Goal: Task Accomplishment & Management: Complete application form

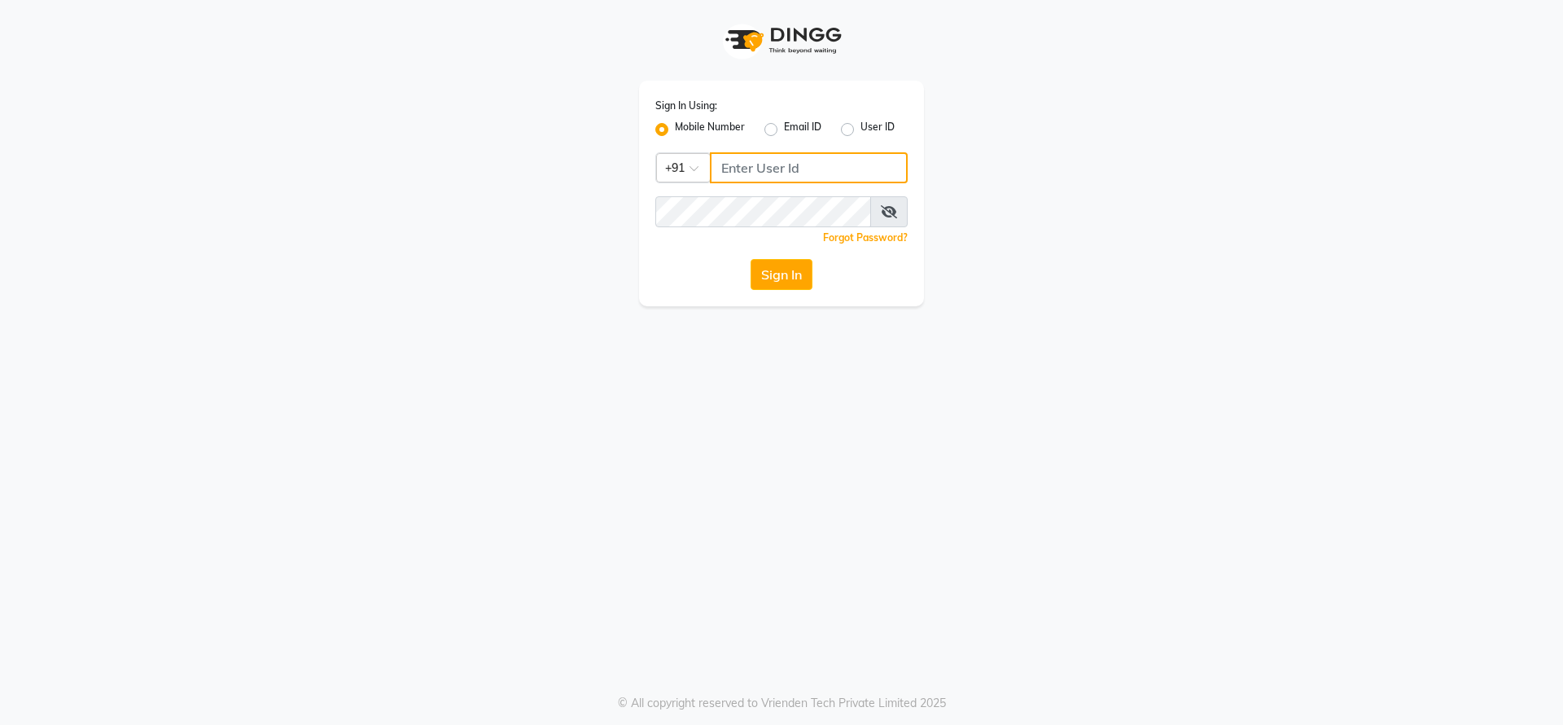
click at [726, 166] on input "Username" at bounding box center [809, 167] width 198 height 31
type input "7391066066"
click at [891, 213] on icon at bounding box center [889, 211] width 16 height 13
click at [891, 213] on icon at bounding box center [889, 211] width 15 height 13
click at [685, 429] on div "Sign In Using: Mobile Number Email ID User ID Country Code × [PHONE_NUMBER] Rem…" at bounding box center [781, 362] width 1563 height 725
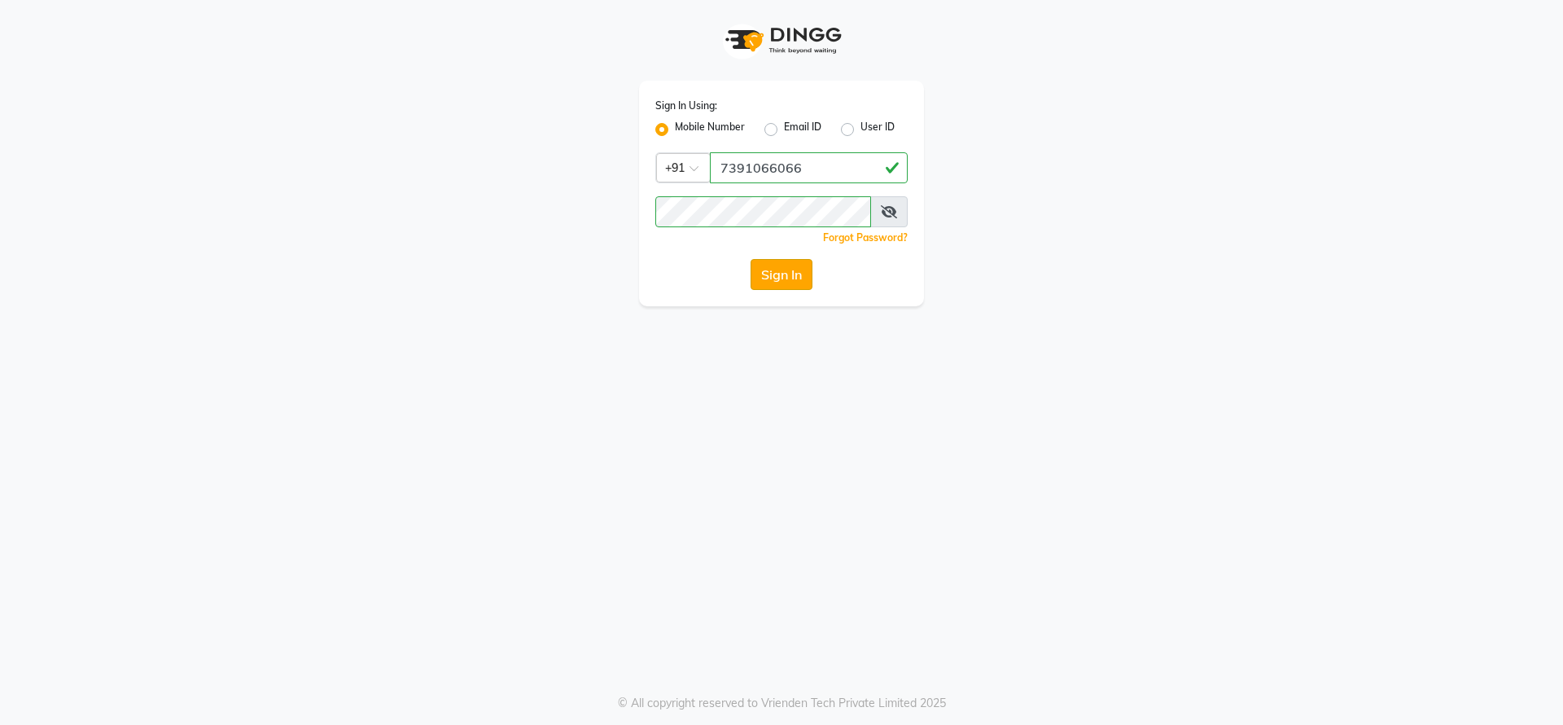
click at [768, 265] on button "Sign In" at bounding box center [782, 274] width 62 height 31
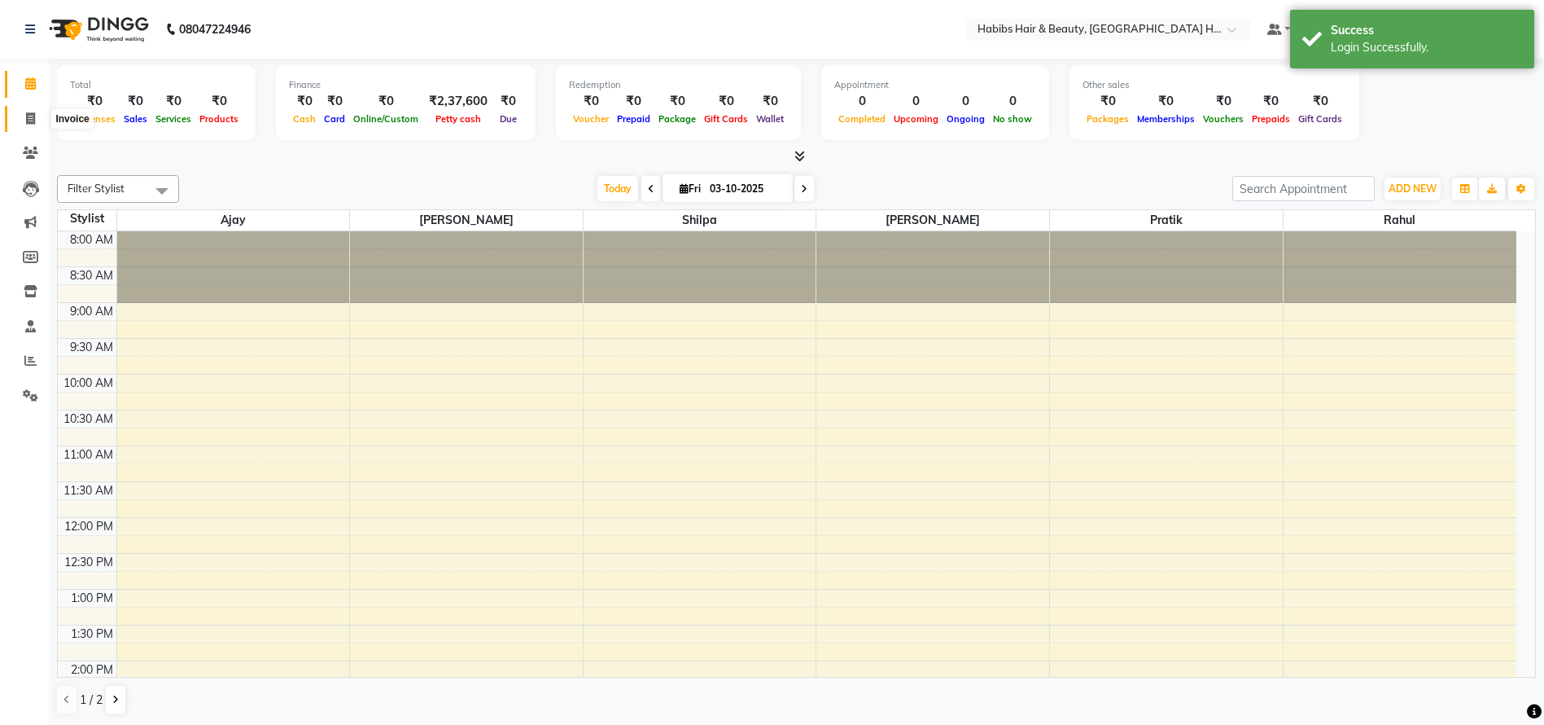
click at [34, 116] on icon at bounding box center [30, 118] width 9 height 12
select select "7397"
select select "service"
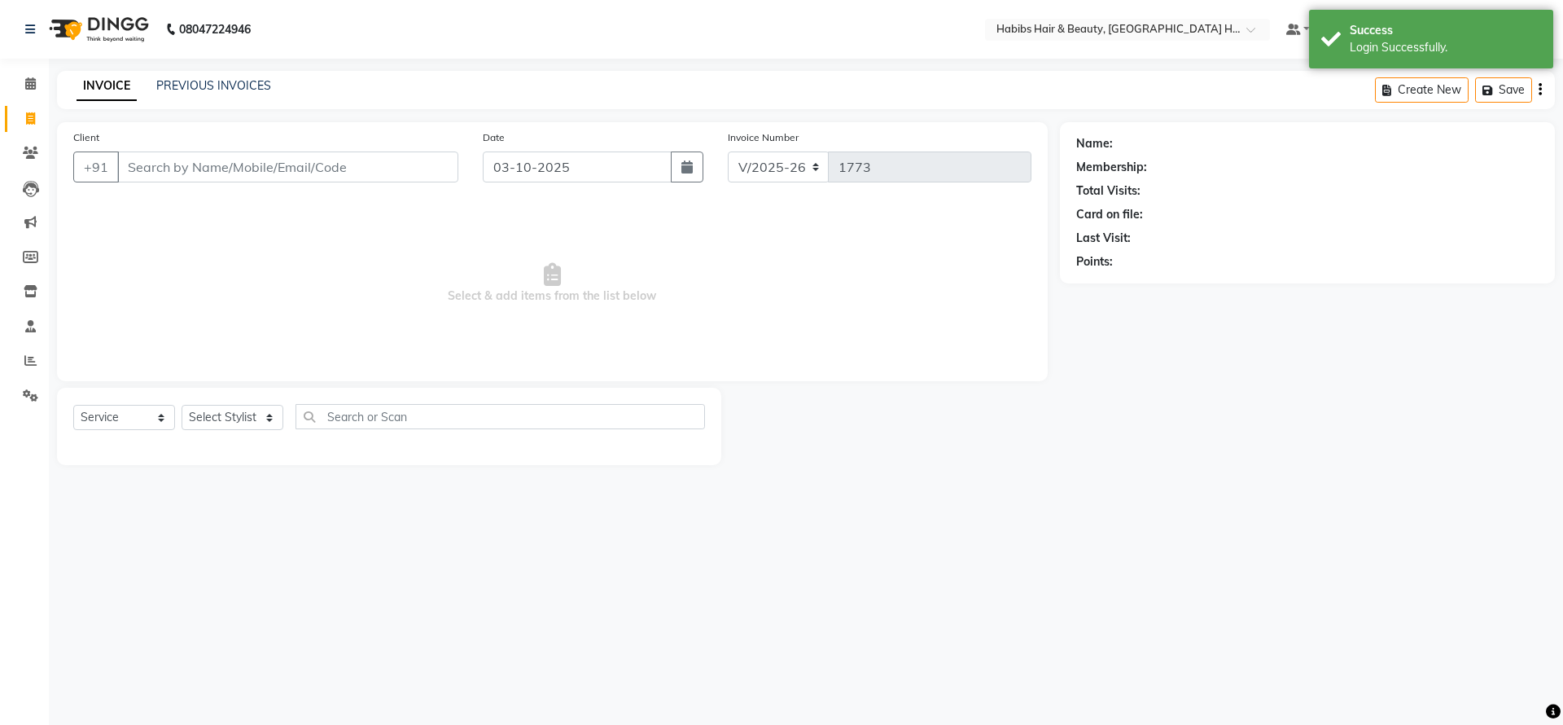
click at [176, 163] on input "Client" at bounding box center [287, 166] width 341 height 31
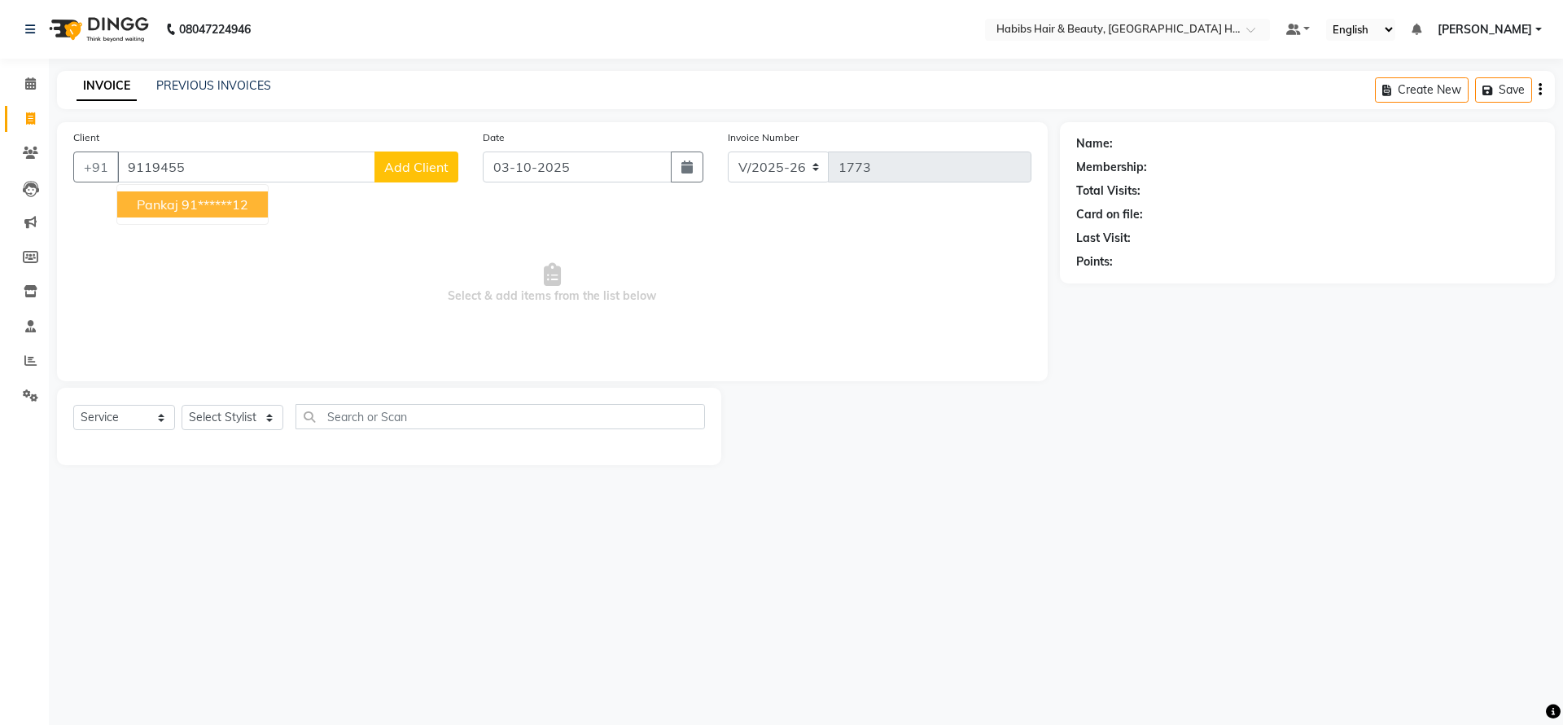
click at [145, 210] on span "Pankaj" at bounding box center [158, 204] width 42 height 16
type input "91******12"
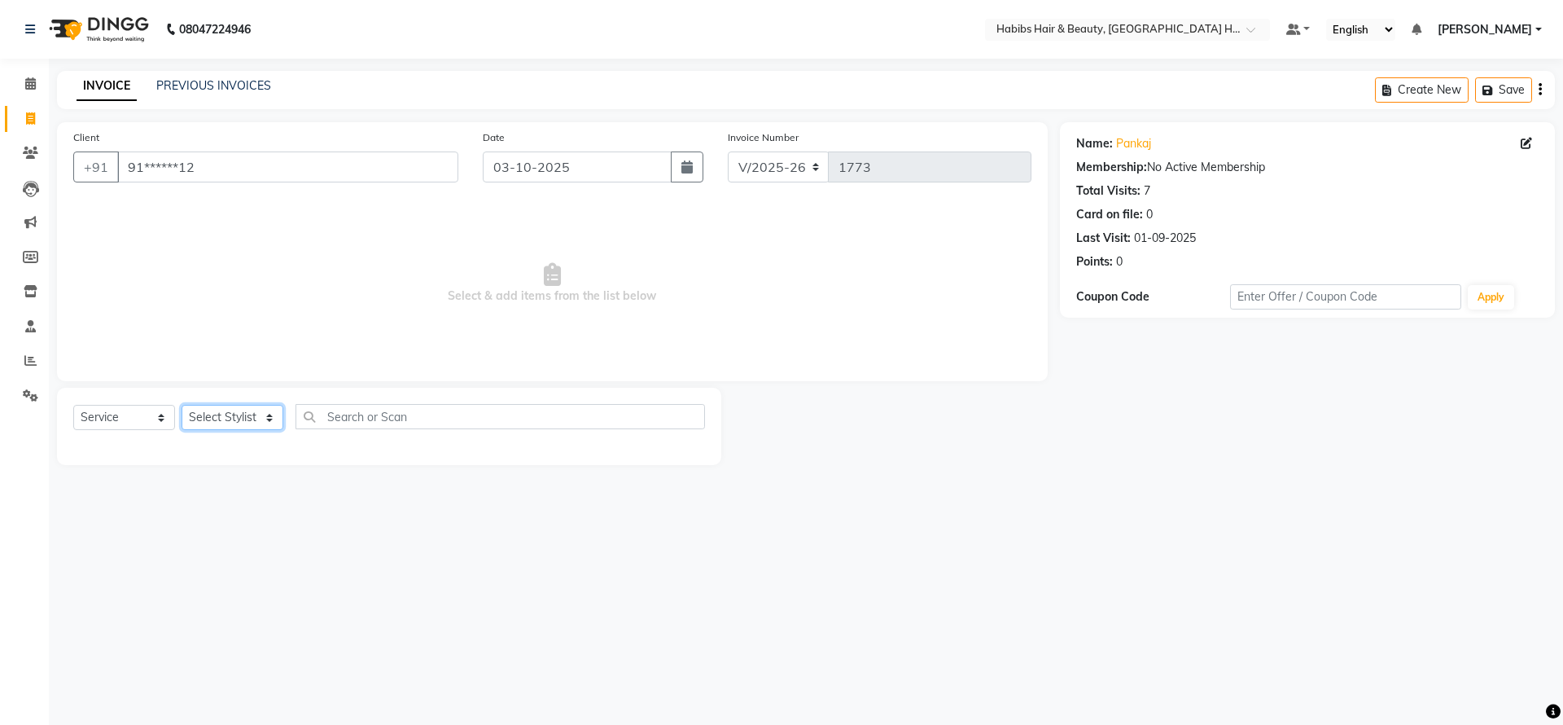
click at [197, 411] on select "Select Stylist Ajay [PERSON_NAME] [PERSON_NAME] [PERSON_NAME]" at bounding box center [233, 417] width 102 height 25
select select "65454"
click at [182, 405] on select "Select Stylist Ajay [PERSON_NAME] [PERSON_NAME] [PERSON_NAME]" at bounding box center [233, 417] width 102 height 25
click at [202, 442] on div at bounding box center [389, 442] width 632 height 0
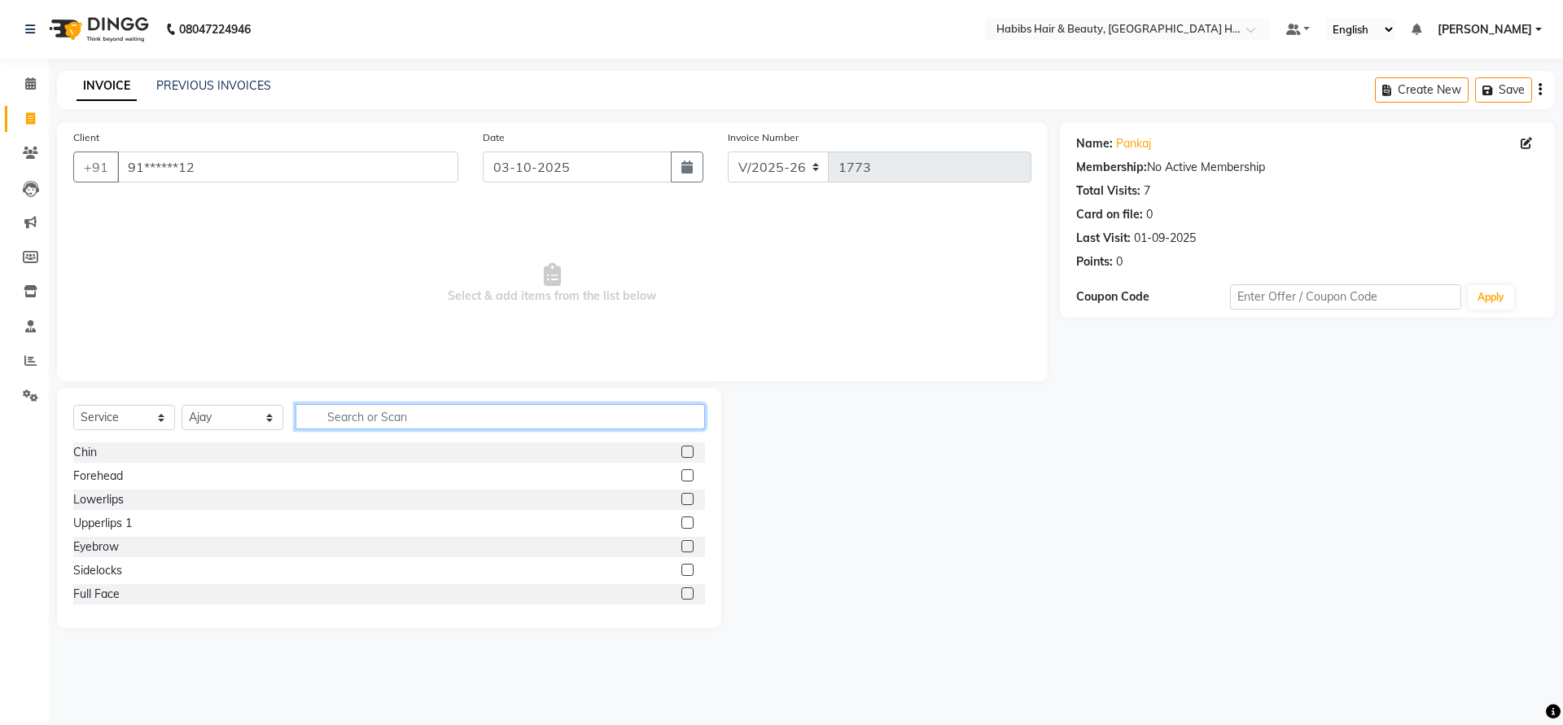
click at [335, 420] on input "text" at bounding box center [500, 416] width 409 height 25
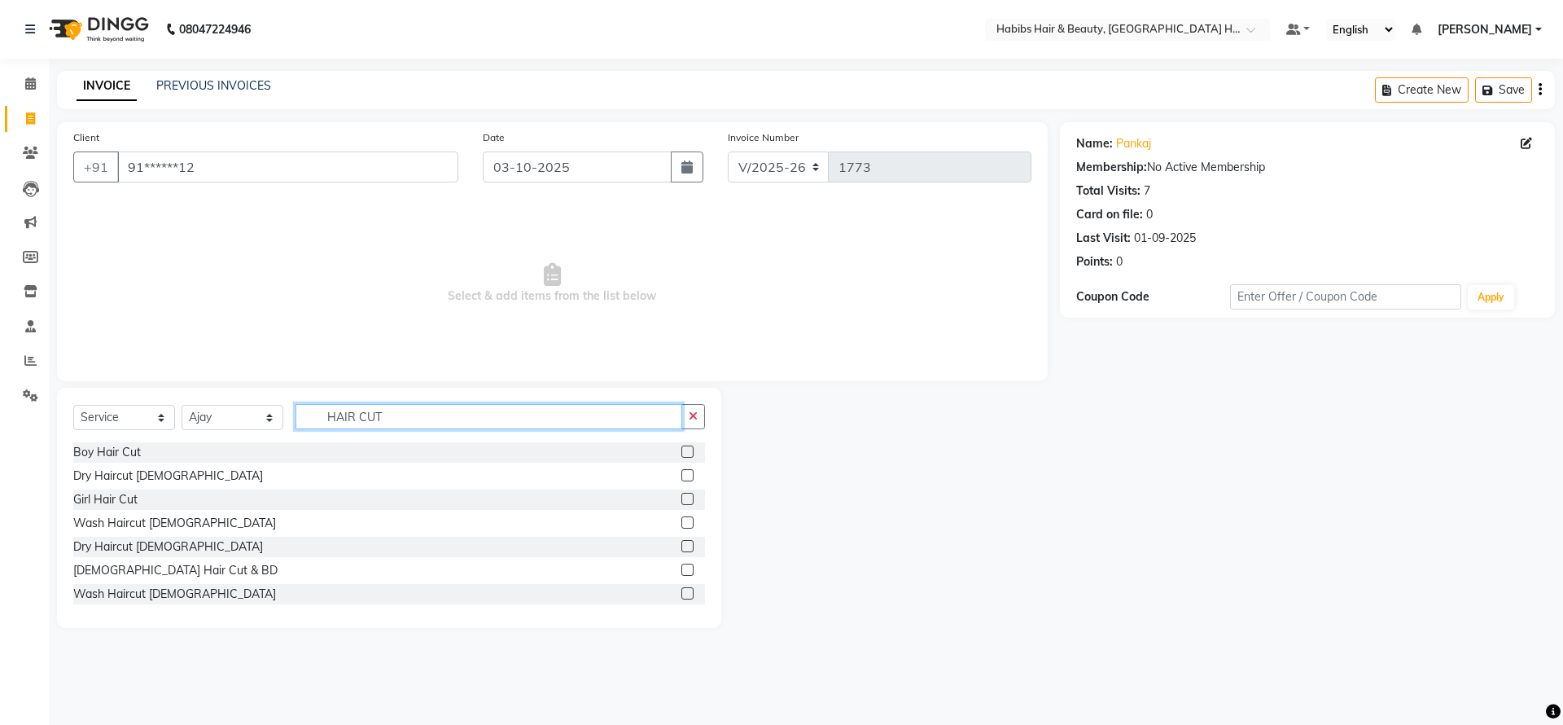
type input "HAIR CUT"
click at [681, 475] on label at bounding box center [687, 475] width 12 height 12
click at [681, 475] on input "checkbox" at bounding box center [686, 476] width 11 height 11
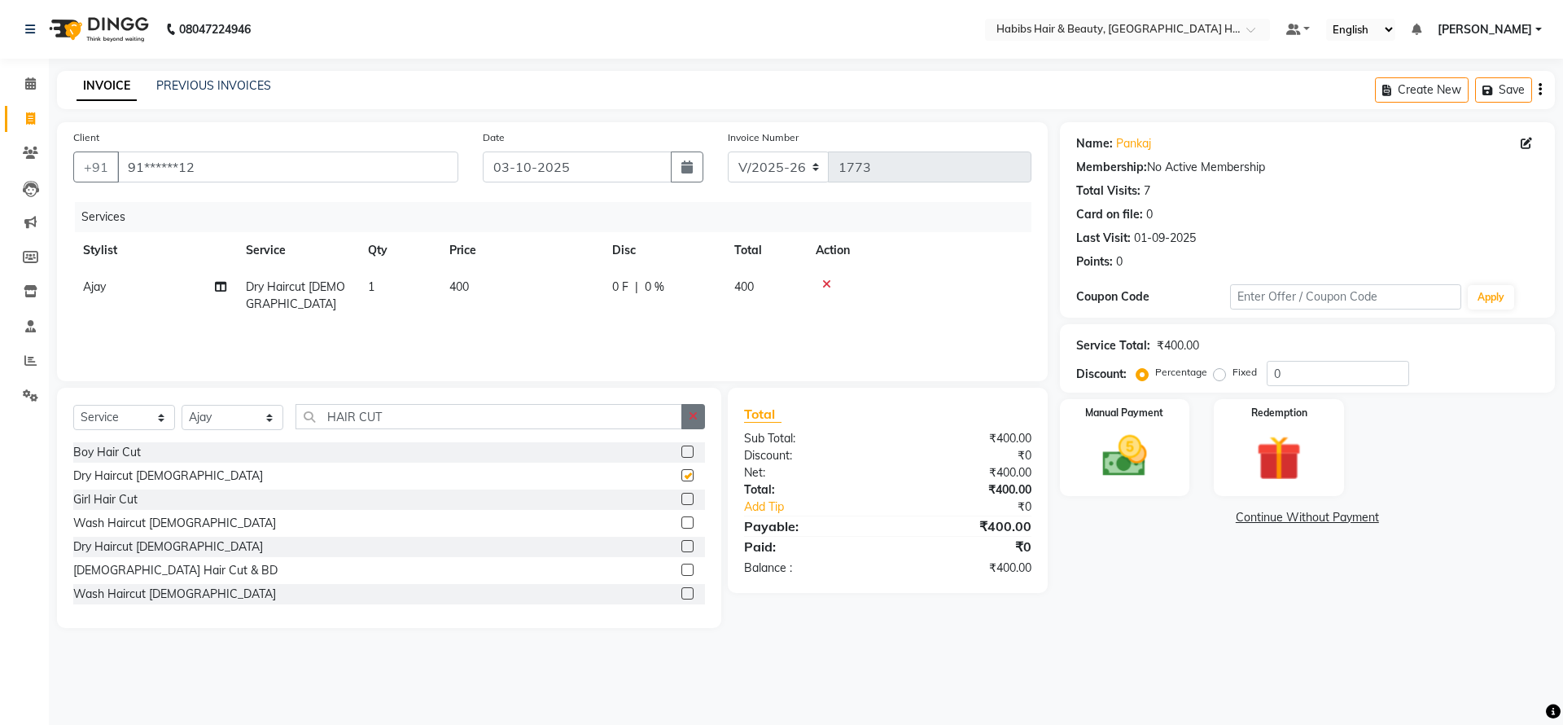
checkbox input "false"
click at [693, 414] on icon "button" at bounding box center [693, 415] width 9 height 11
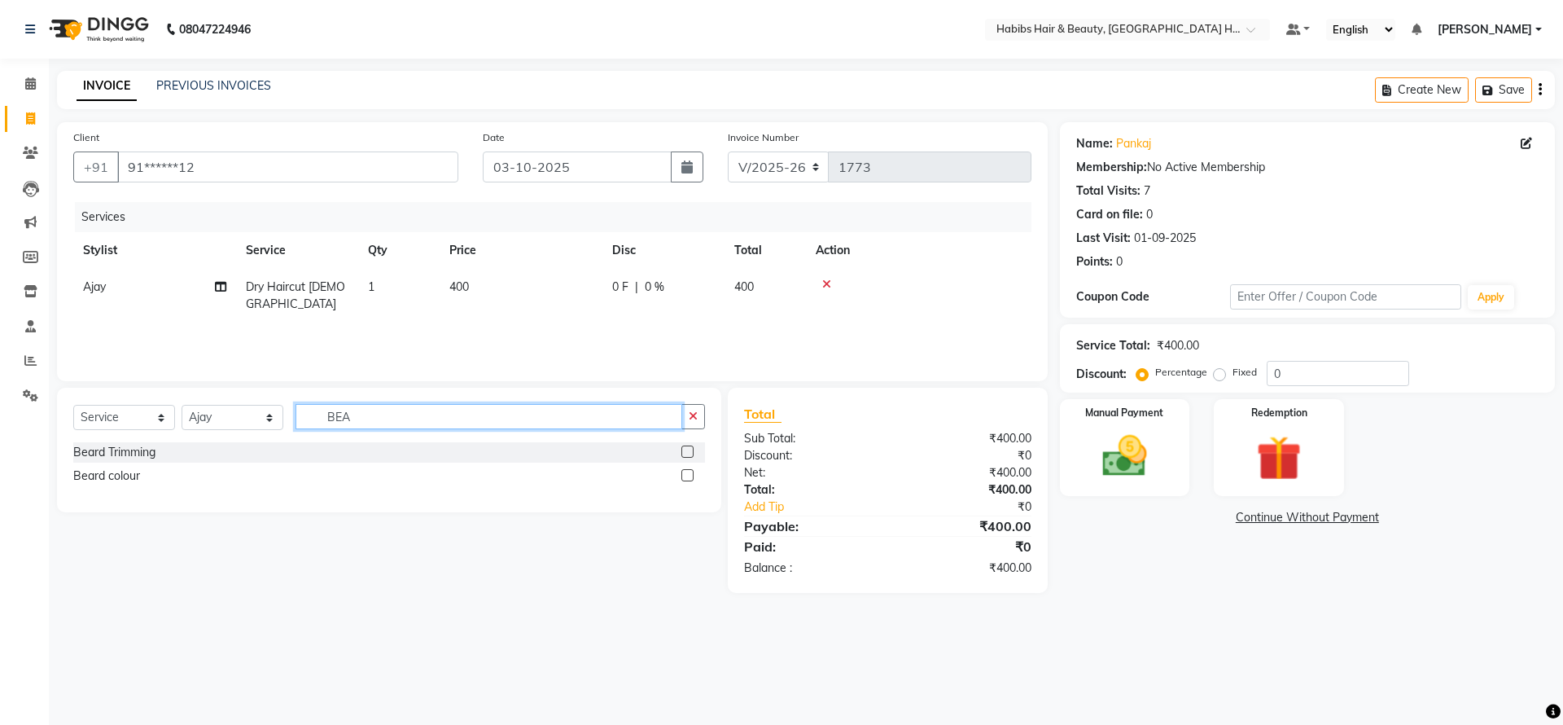
type input "BEA"
click at [687, 449] on label at bounding box center [687, 451] width 12 height 12
click at [687, 449] on input "checkbox" at bounding box center [686, 452] width 11 height 11
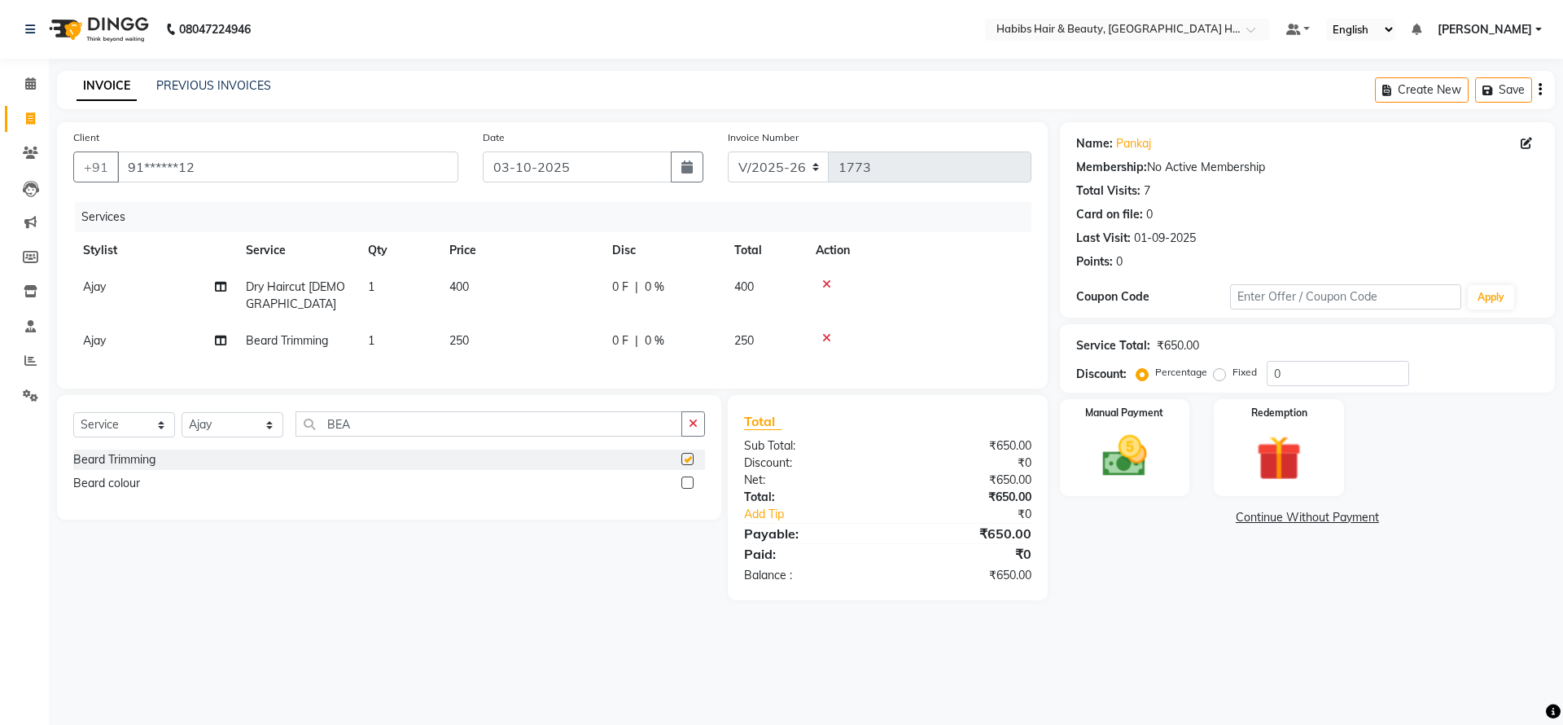
checkbox input "false"
click at [457, 333] on span "250" at bounding box center [459, 340] width 20 height 15
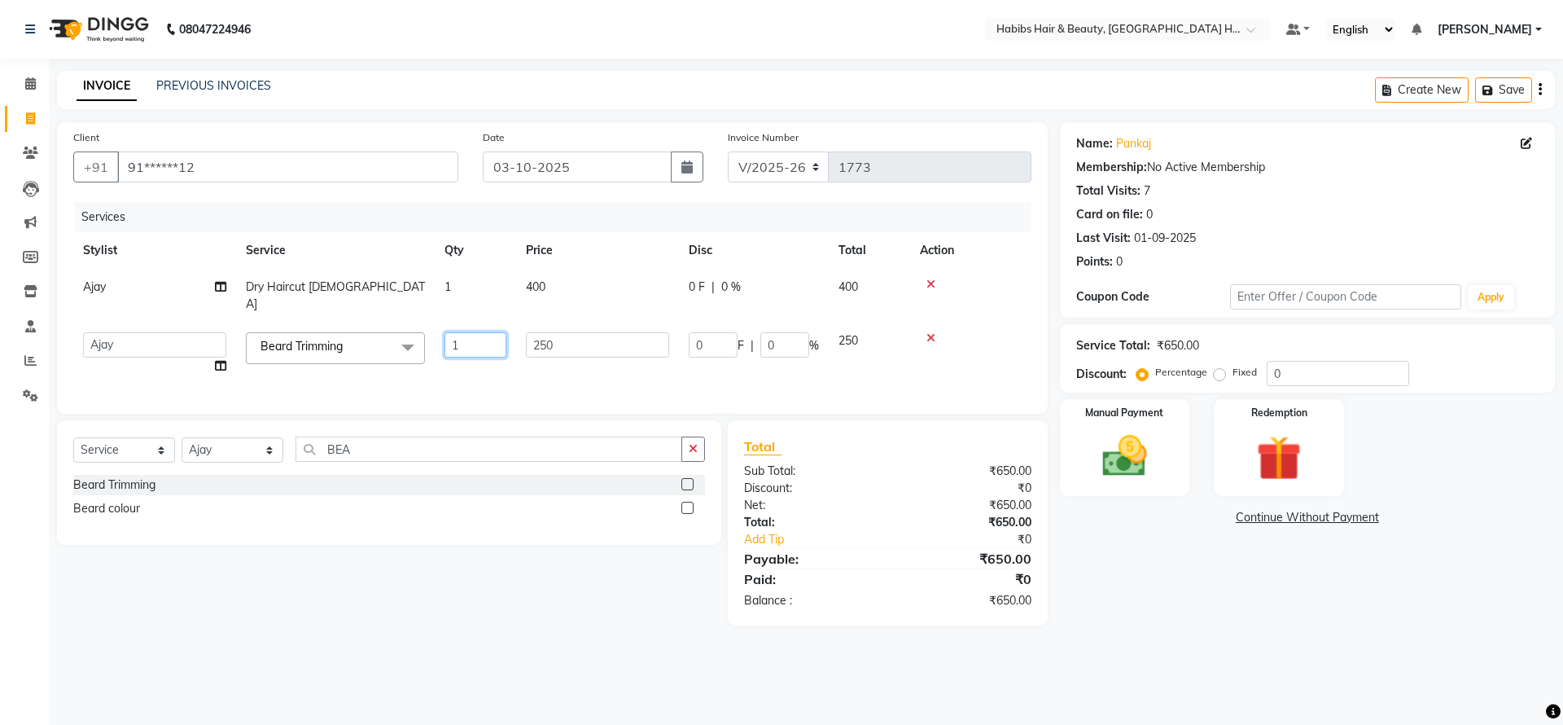
click at [457, 332] on input "1" at bounding box center [475, 344] width 62 height 25
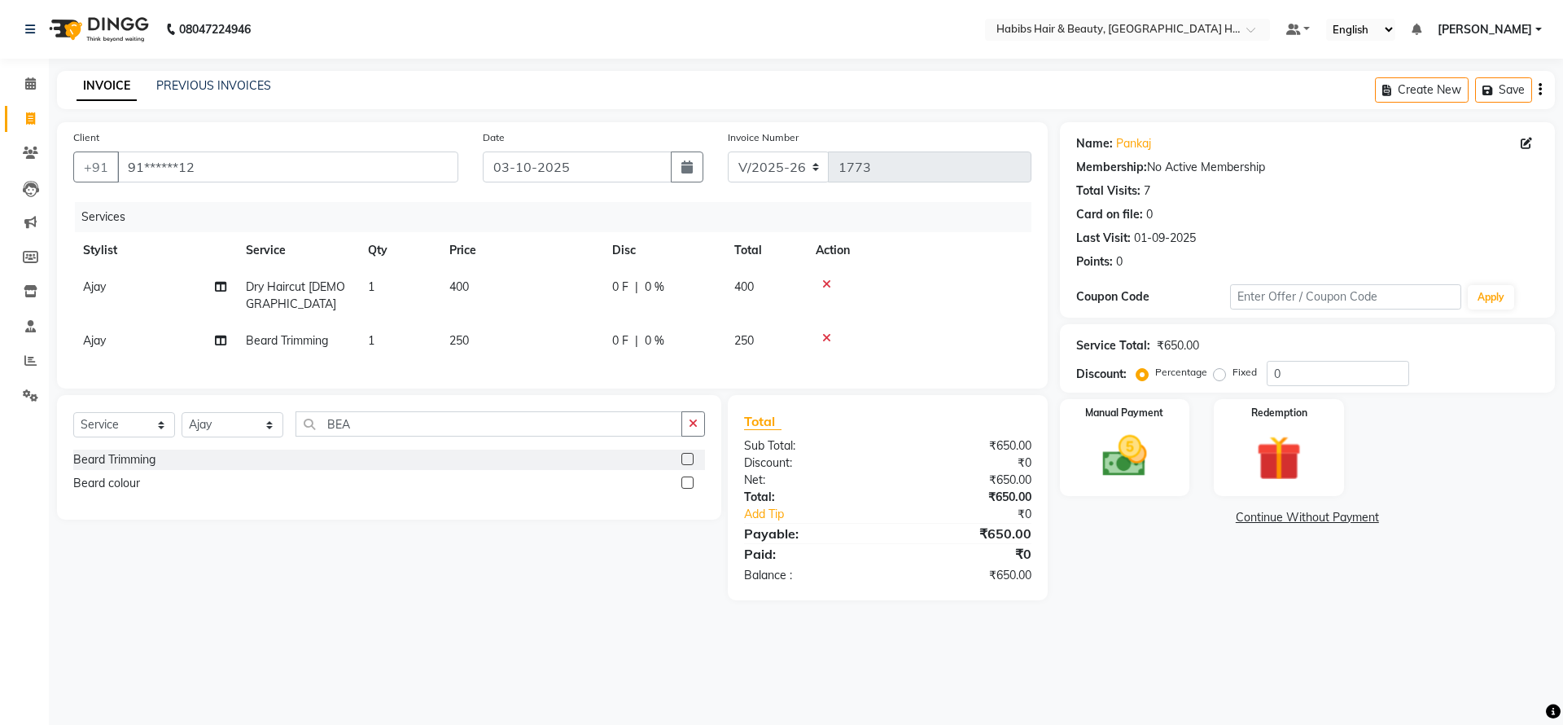
click at [431, 338] on td "1" at bounding box center [398, 340] width 81 height 37
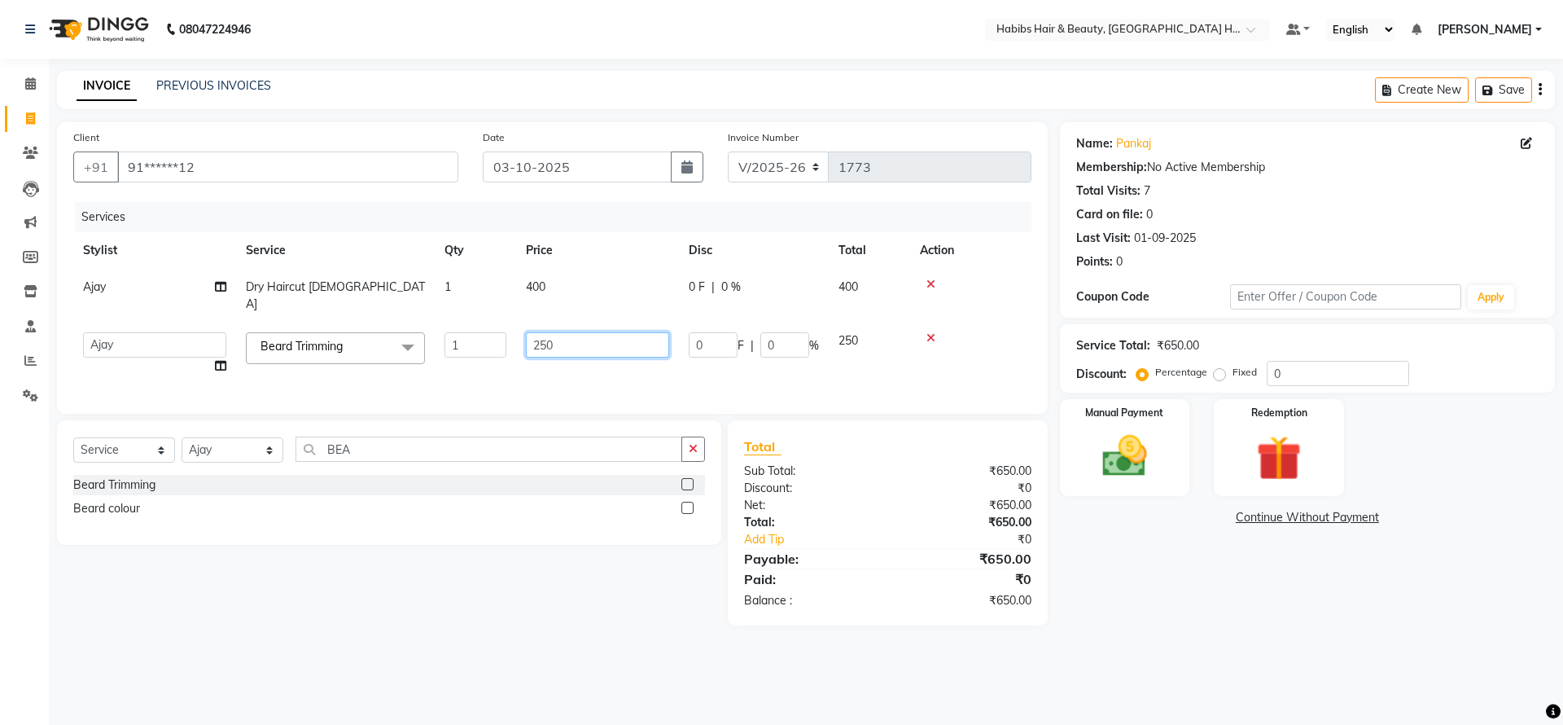
click at [532, 332] on input "250" at bounding box center [597, 344] width 143 height 25
click at [539, 332] on input "250" at bounding box center [597, 344] width 143 height 25
click at [537, 332] on input "250" at bounding box center [597, 344] width 143 height 25
click at [541, 332] on input "250" at bounding box center [597, 344] width 143 height 25
type input "150"
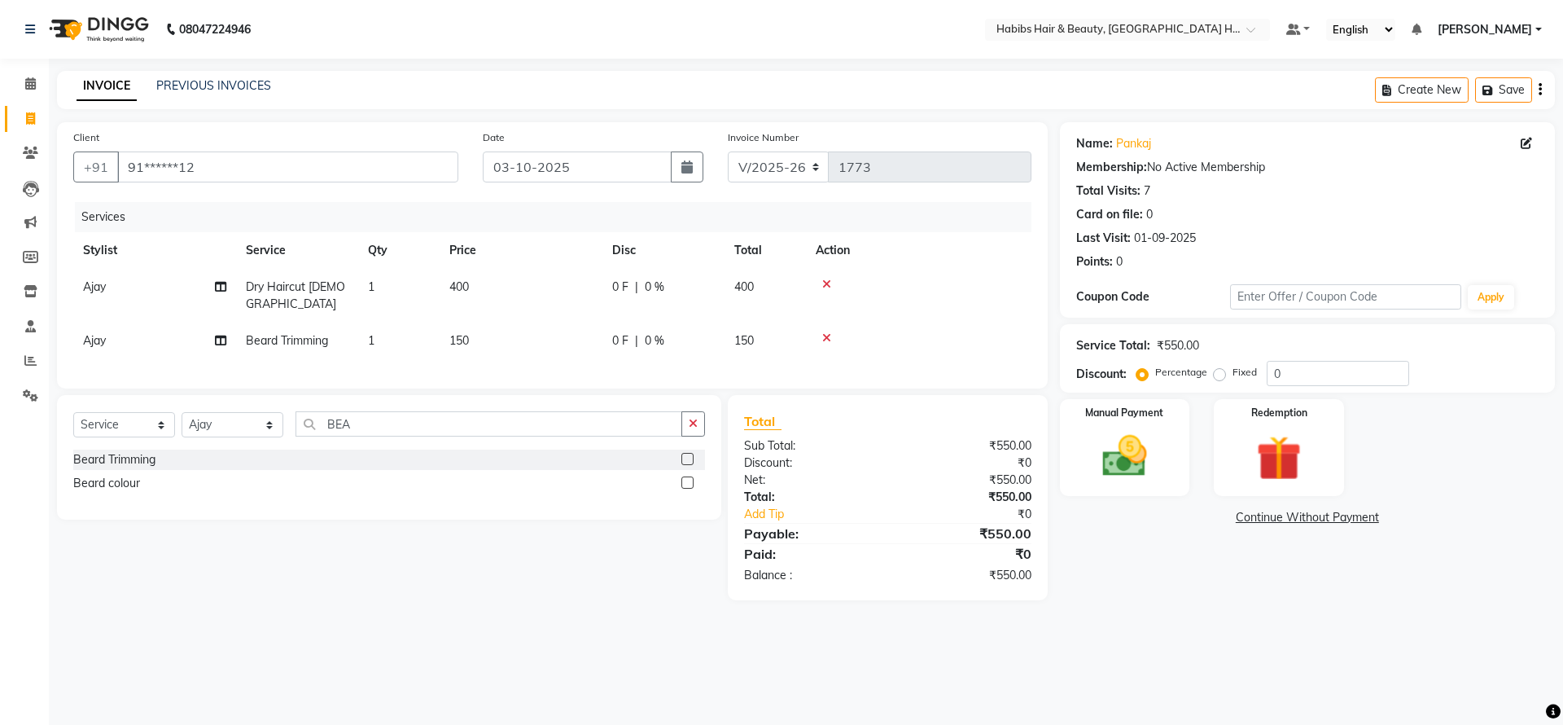
click at [532, 287] on td "400" at bounding box center [521, 296] width 163 height 54
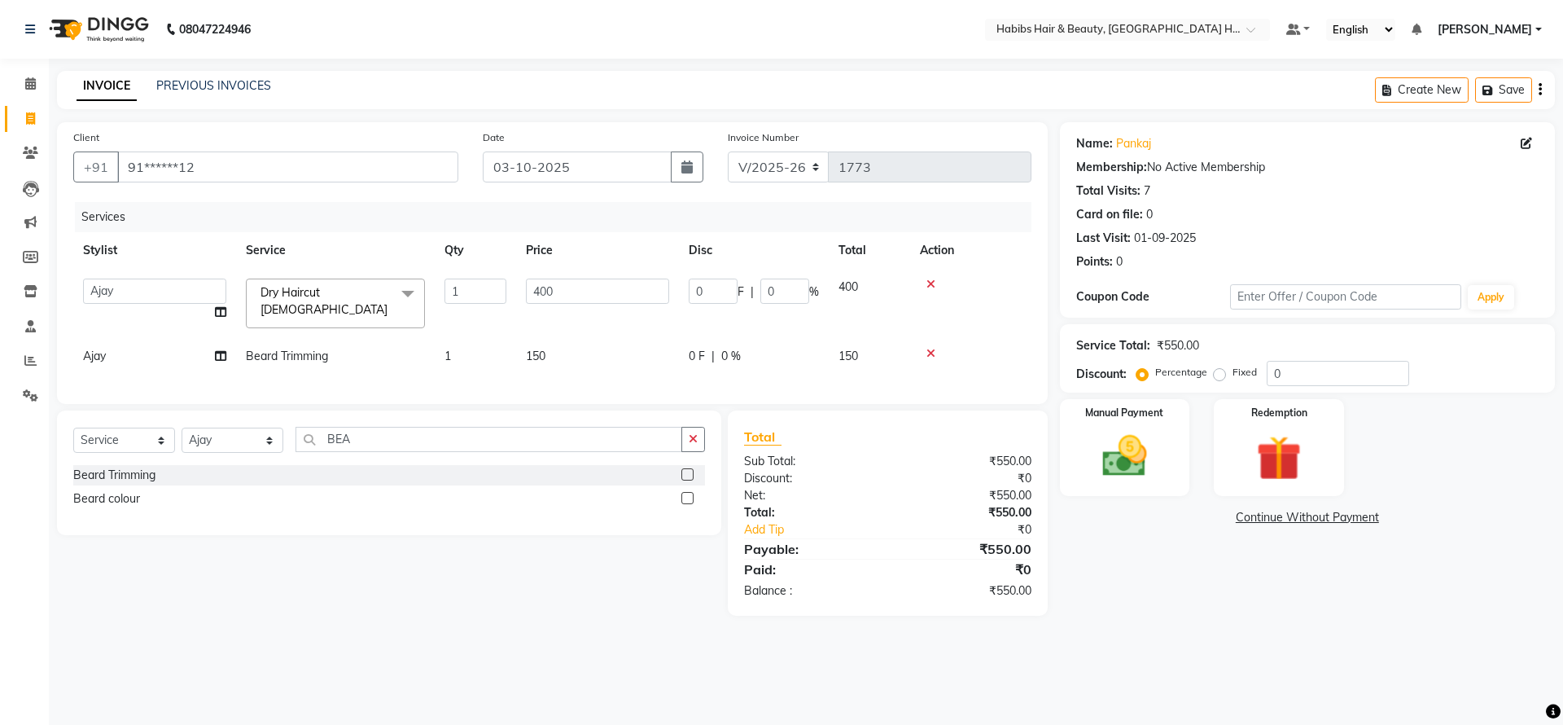
click at [543, 292] on input "400" at bounding box center [597, 290] width 143 height 25
type input "200"
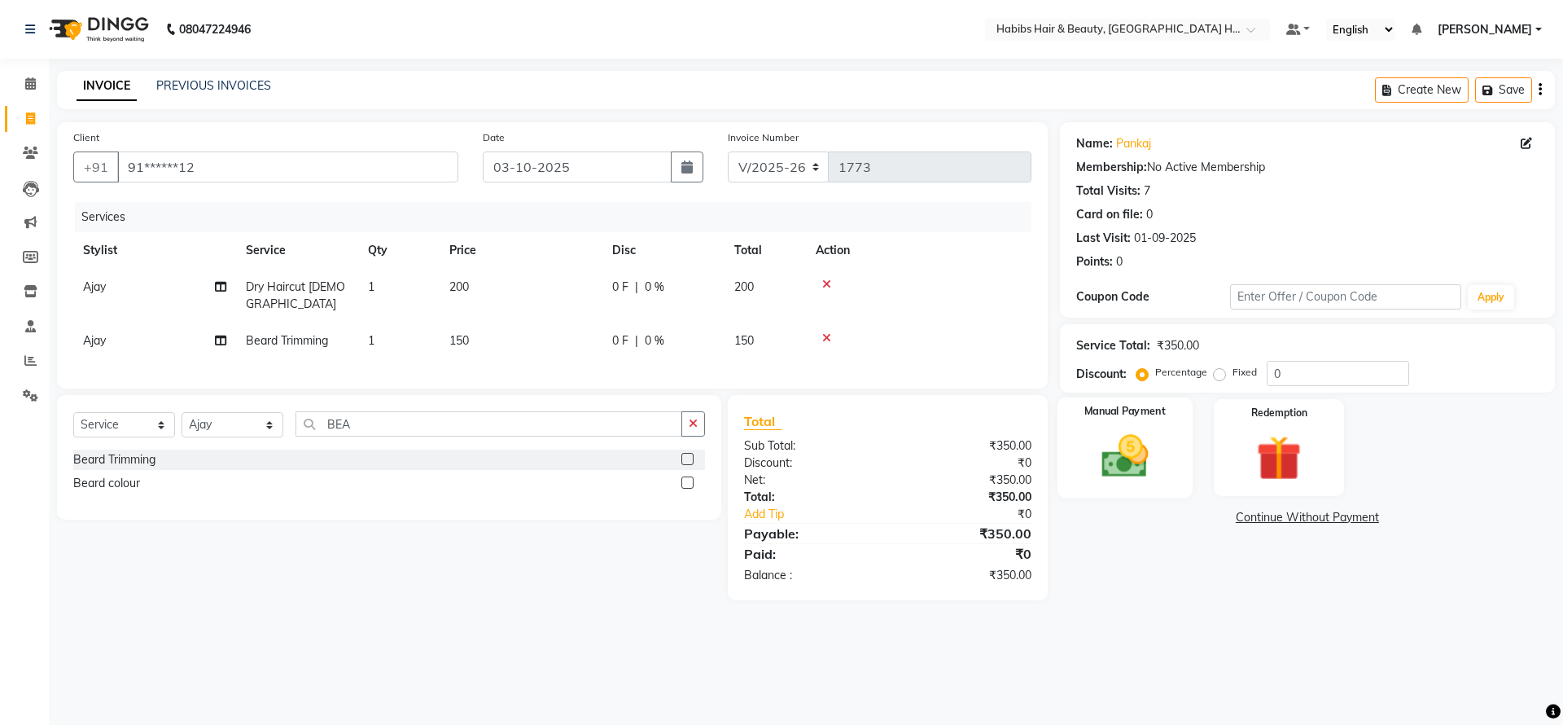
click at [1157, 439] on img at bounding box center [1125, 456] width 76 height 54
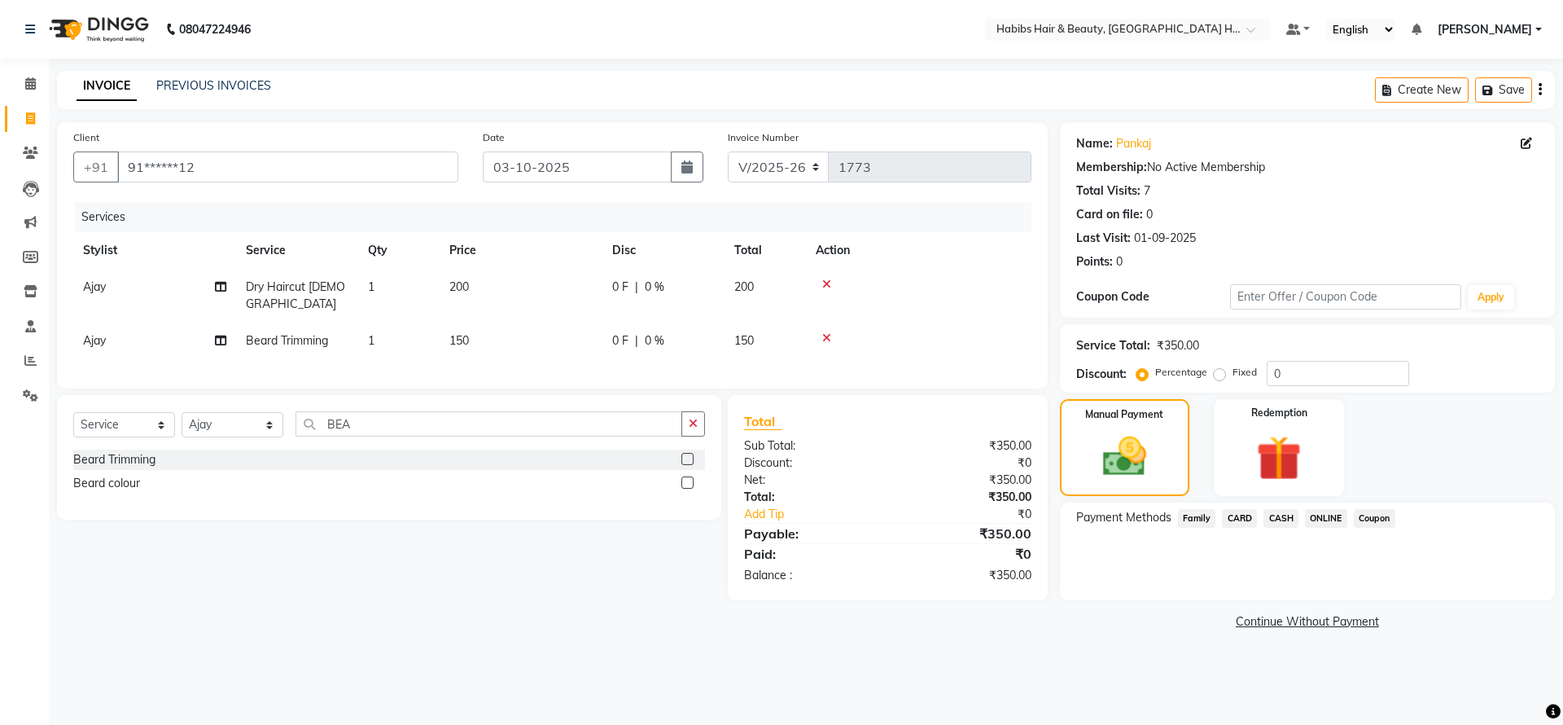
click at [1314, 519] on span "ONLINE" at bounding box center [1326, 518] width 42 height 19
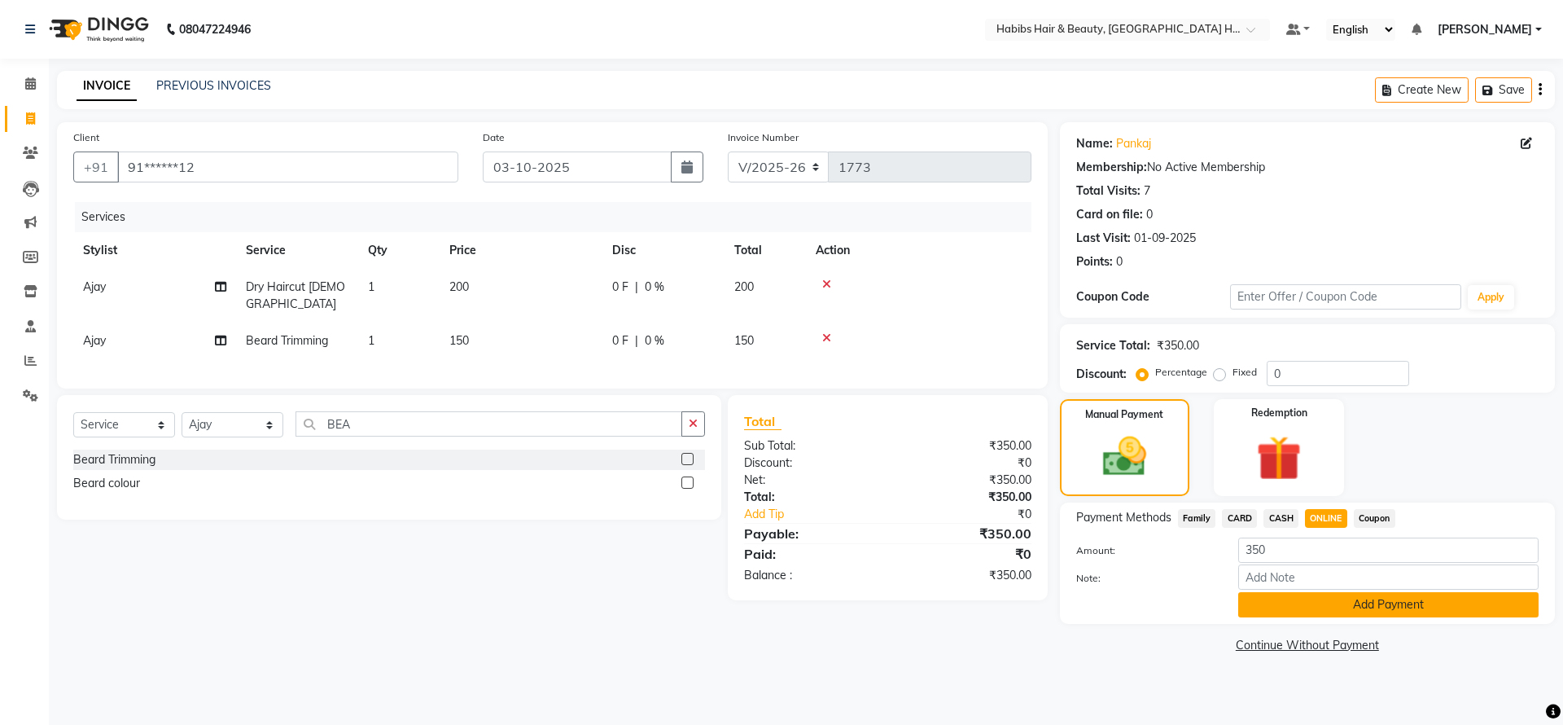
click at [1281, 606] on button "Add Payment" at bounding box center [1388, 604] width 300 height 25
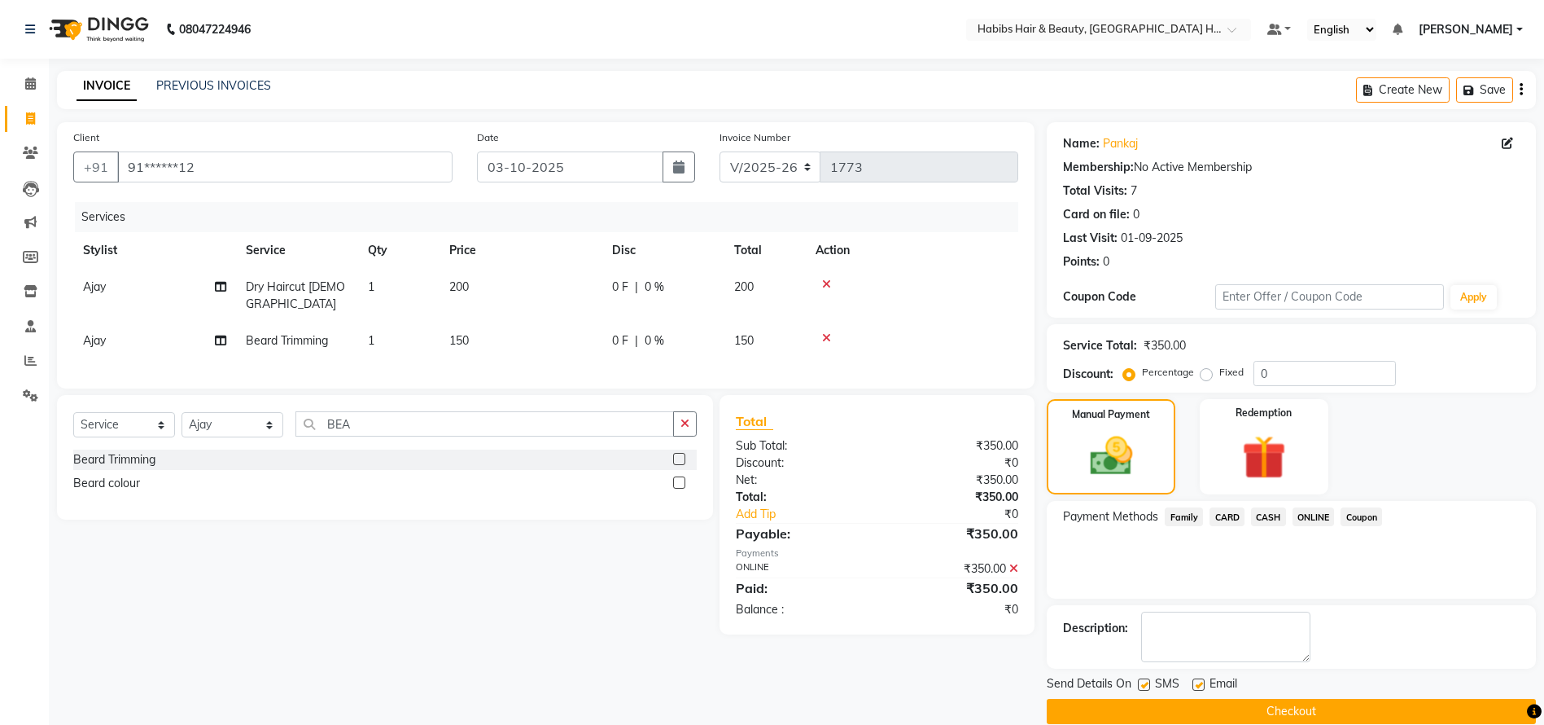
click at [1214, 708] on button "Checkout" at bounding box center [1291, 710] width 489 height 25
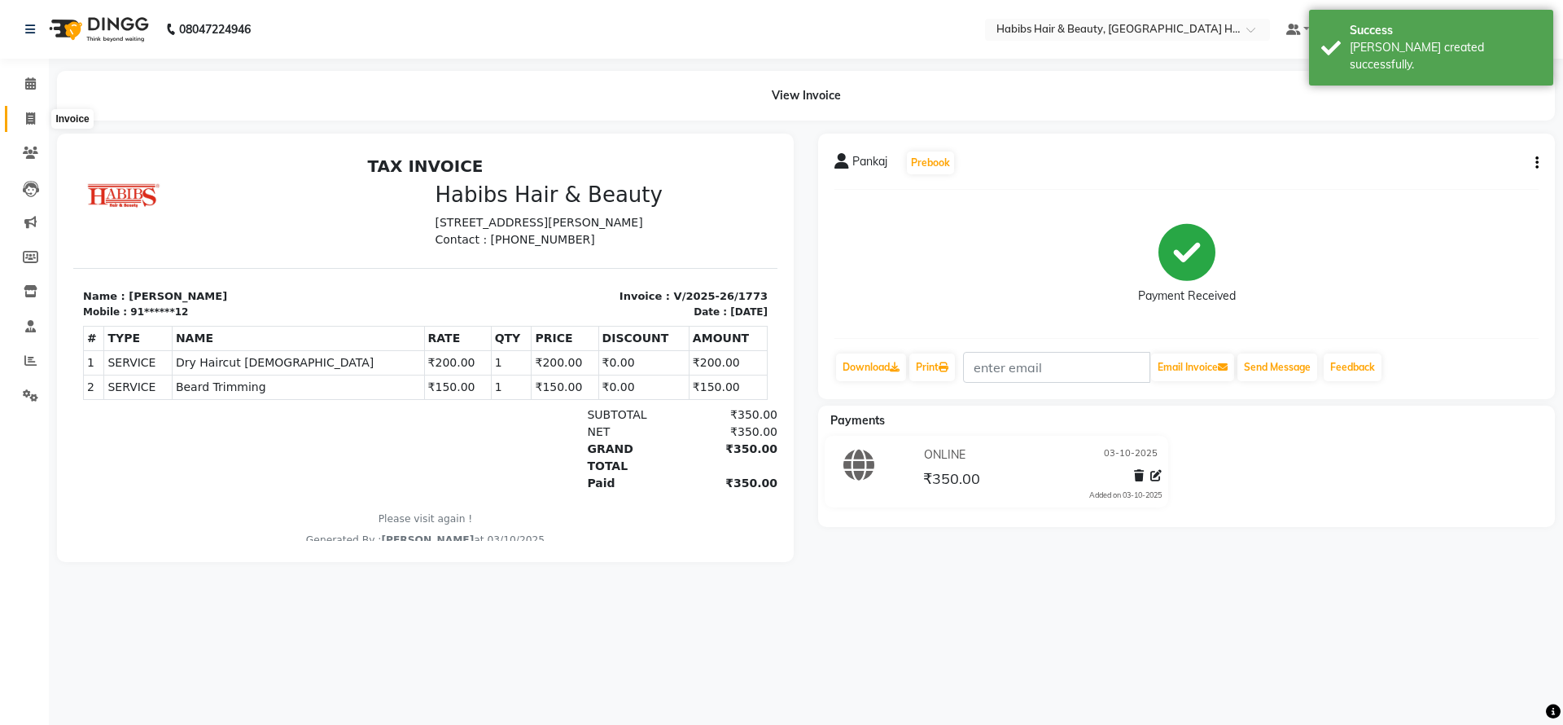
click at [27, 120] on icon at bounding box center [30, 118] width 9 height 12
select select "7397"
select select "service"
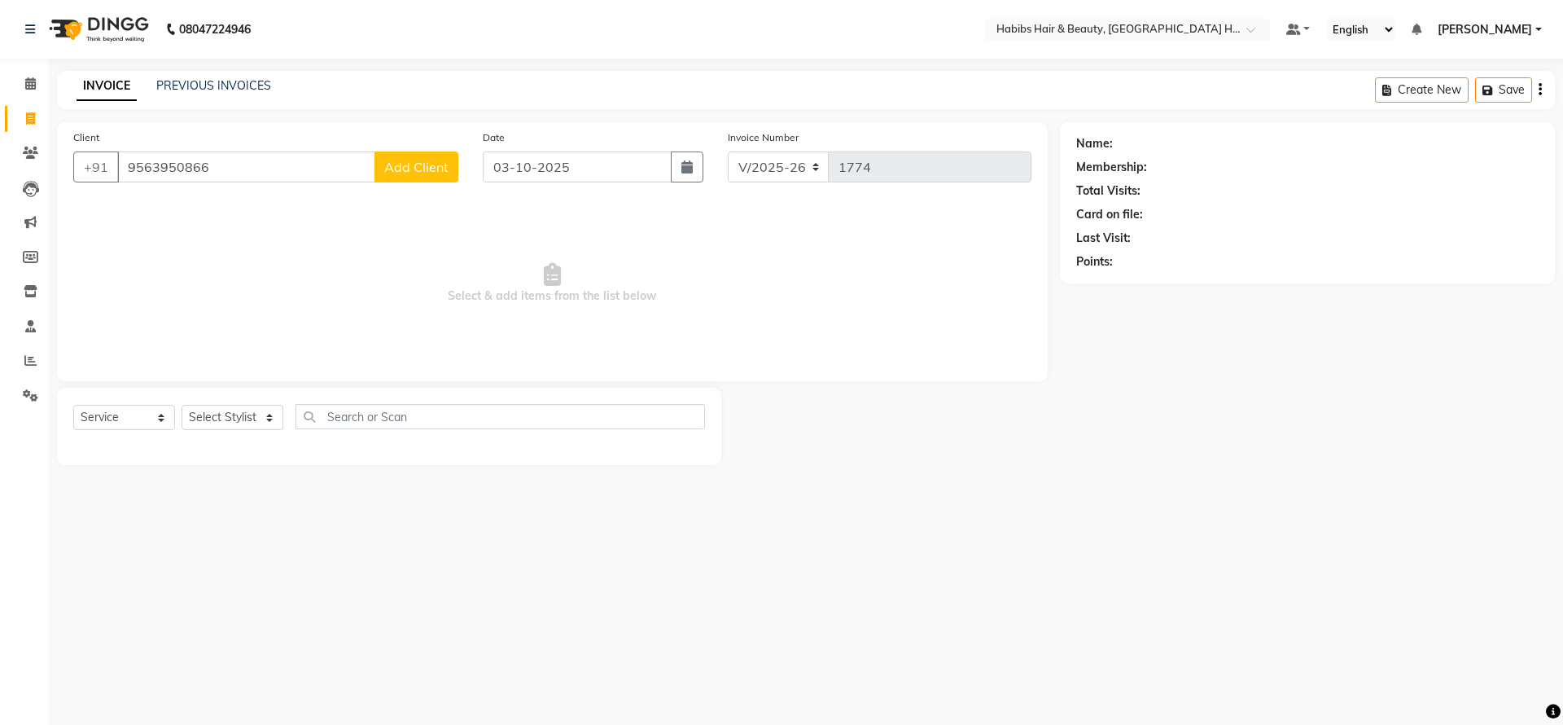
type input "9563950866"
click at [397, 161] on span "Add Client" at bounding box center [416, 167] width 64 height 16
select select "22"
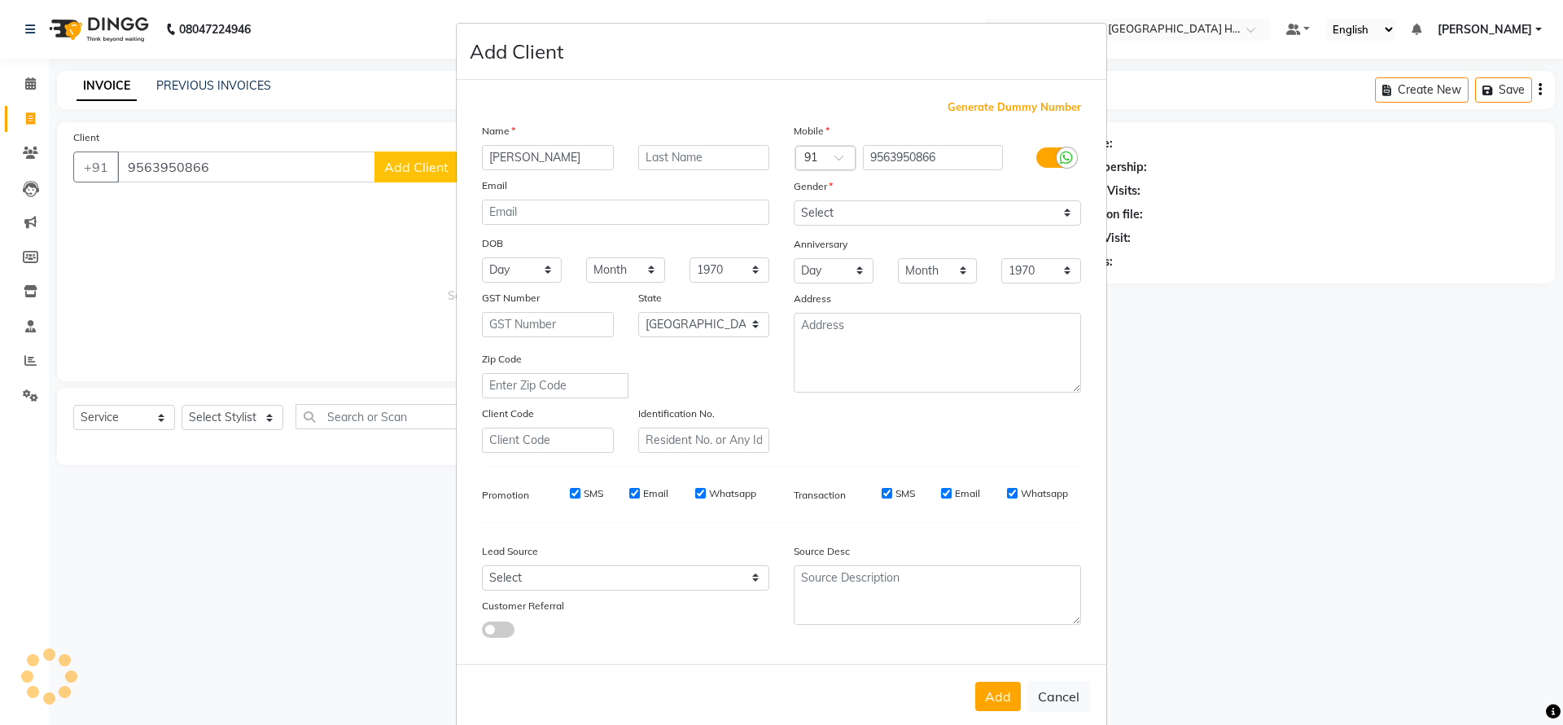
type input "[PERSON_NAME]"
click at [832, 212] on select "Select [DEMOGRAPHIC_DATA] [DEMOGRAPHIC_DATA] Other Prefer Not To Say" at bounding box center [937, 212] width 287 height 25
select select "[DEMOGRAPHIC_DATA]"
click at [794, 200] on select "Select [DEMOGRAPHIC_DATA] [DEMOGRAPHIC_DATA] Other Prefer Not To Say" at bounding box center [937, 212] width 287 height 25
click at [982, 686] on button "Add" at bounding box center [998, 695] width 46 height 29
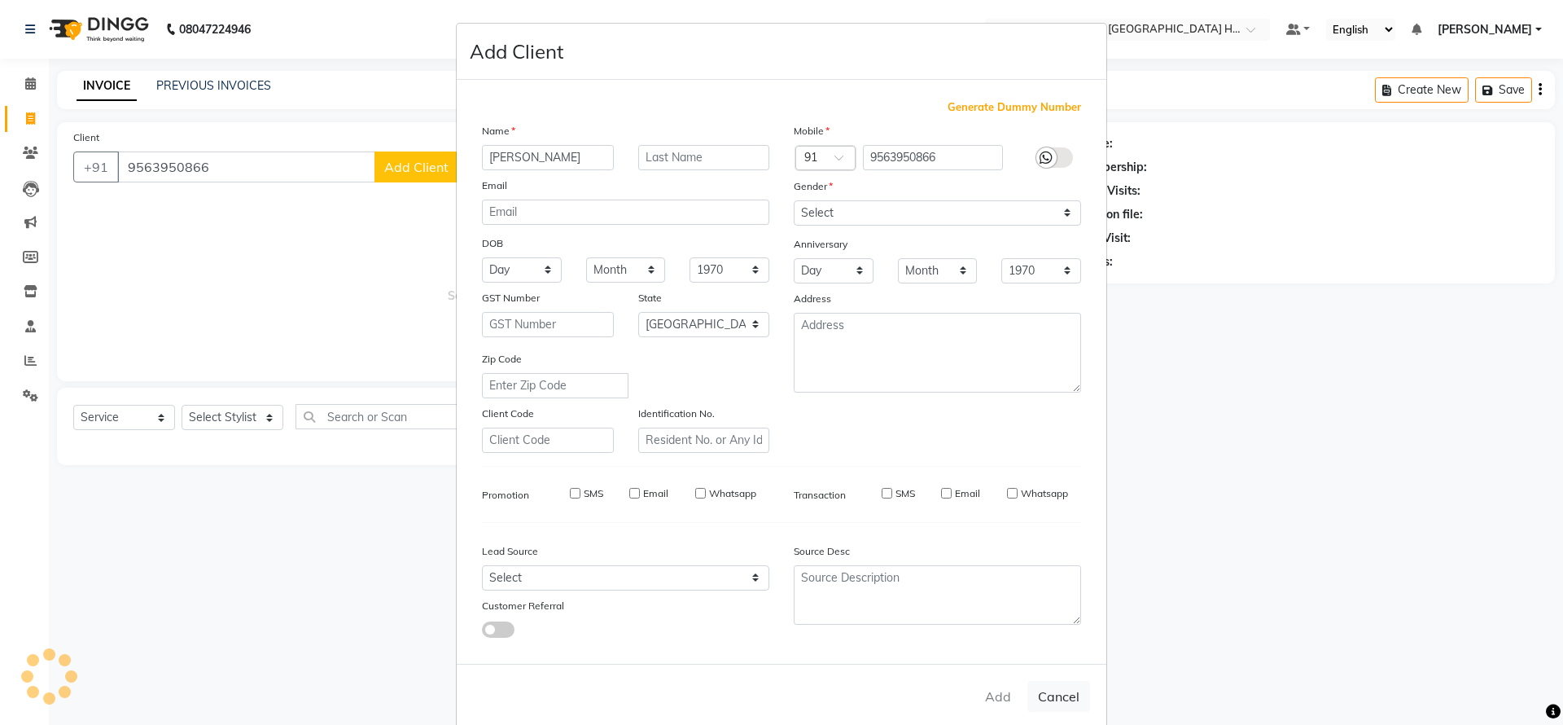
type input "95******66"
select select
select select "null"
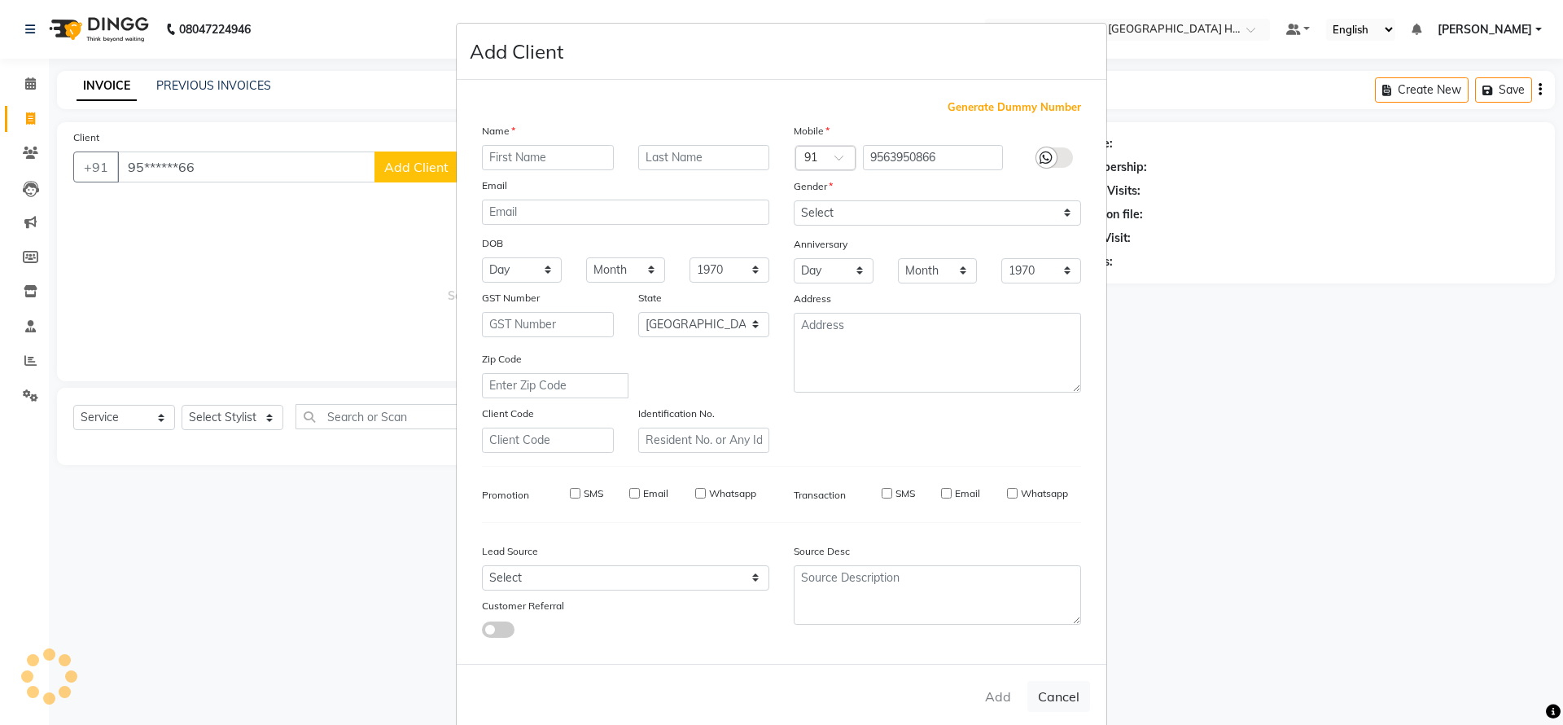
select select
checkbox input "false"
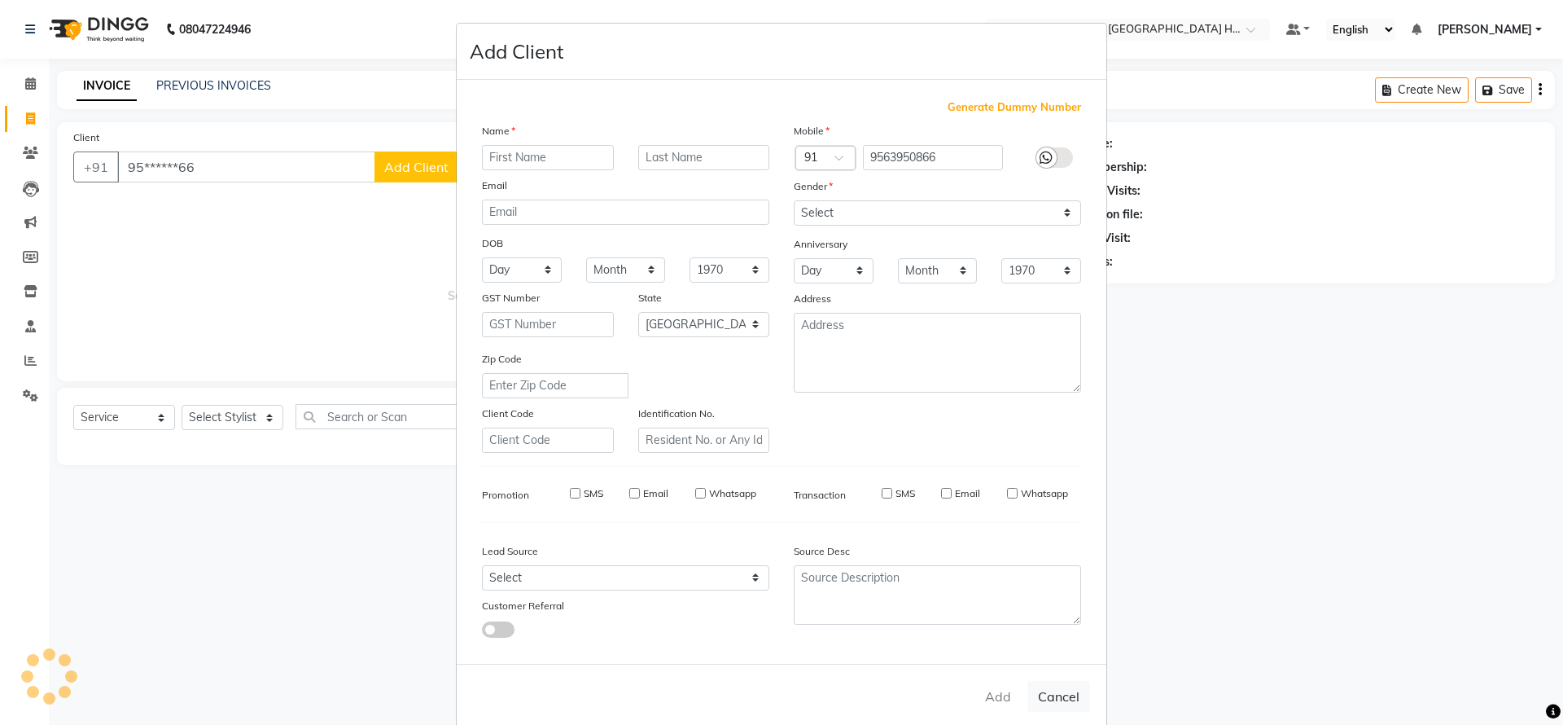
checkbox input "false"
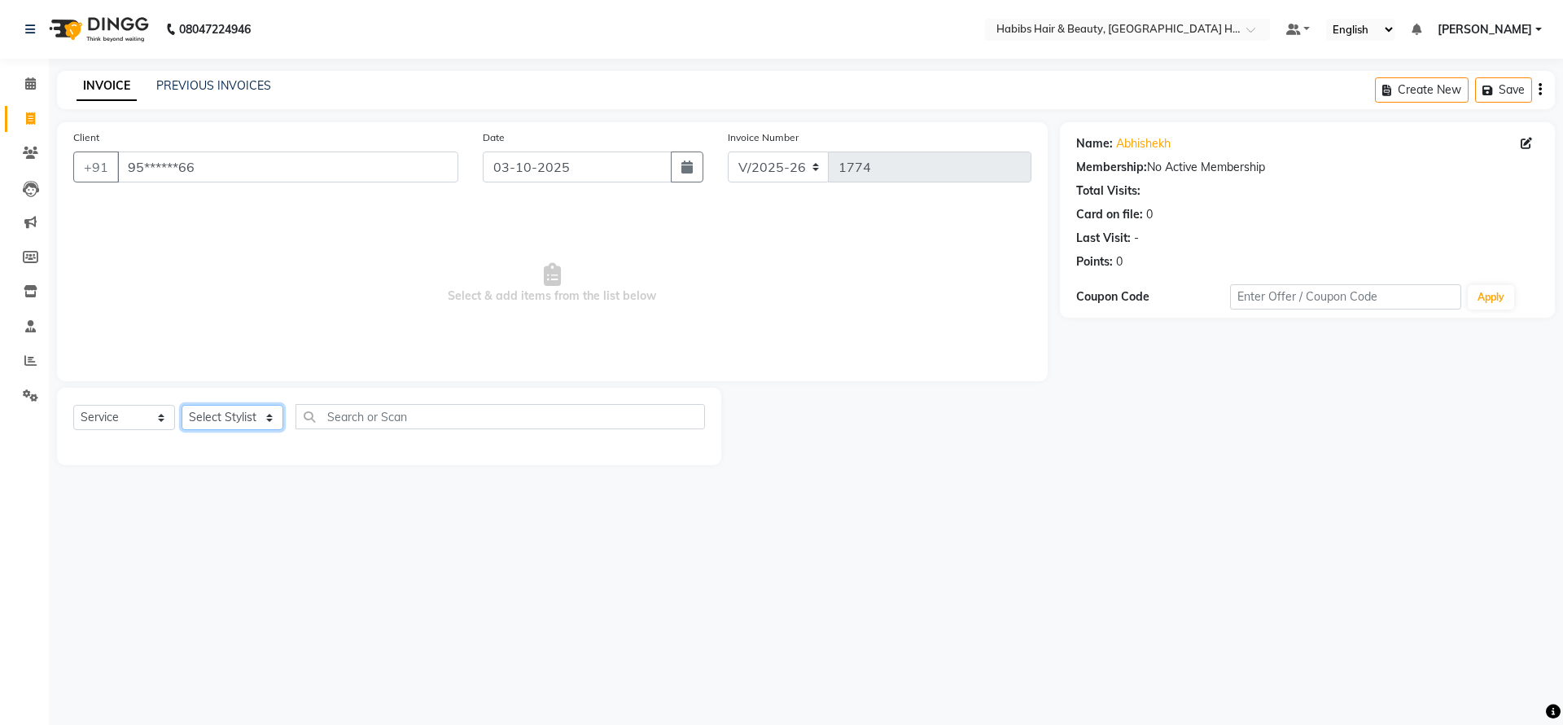
click at [213, 415] on select "Select Stylist Ajay [PERSON_NAME] [PERSON_NAME] [PERSON_NAME]" at bounding box center [233, 417] width 102 height 25
select select "76865"
click at [182, 405] on select "Select Stylist Ajay [PERSON_NAME] [PERSON_NAME] [PERSON_NAME]" at bounding box center [233, 417] width 102 height 25
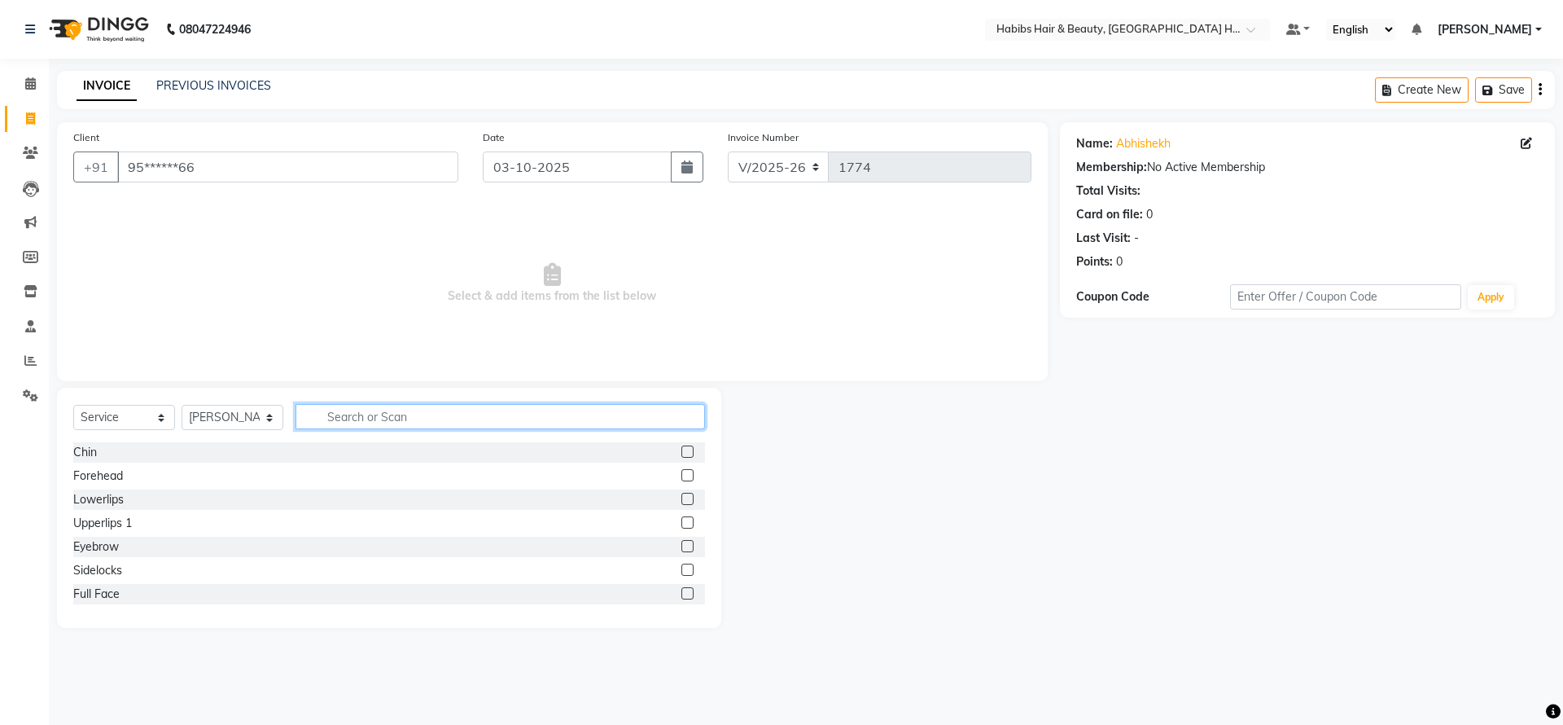
click at [348, 417] on input "text" at bounding box center [500, 416] width 409 height 25
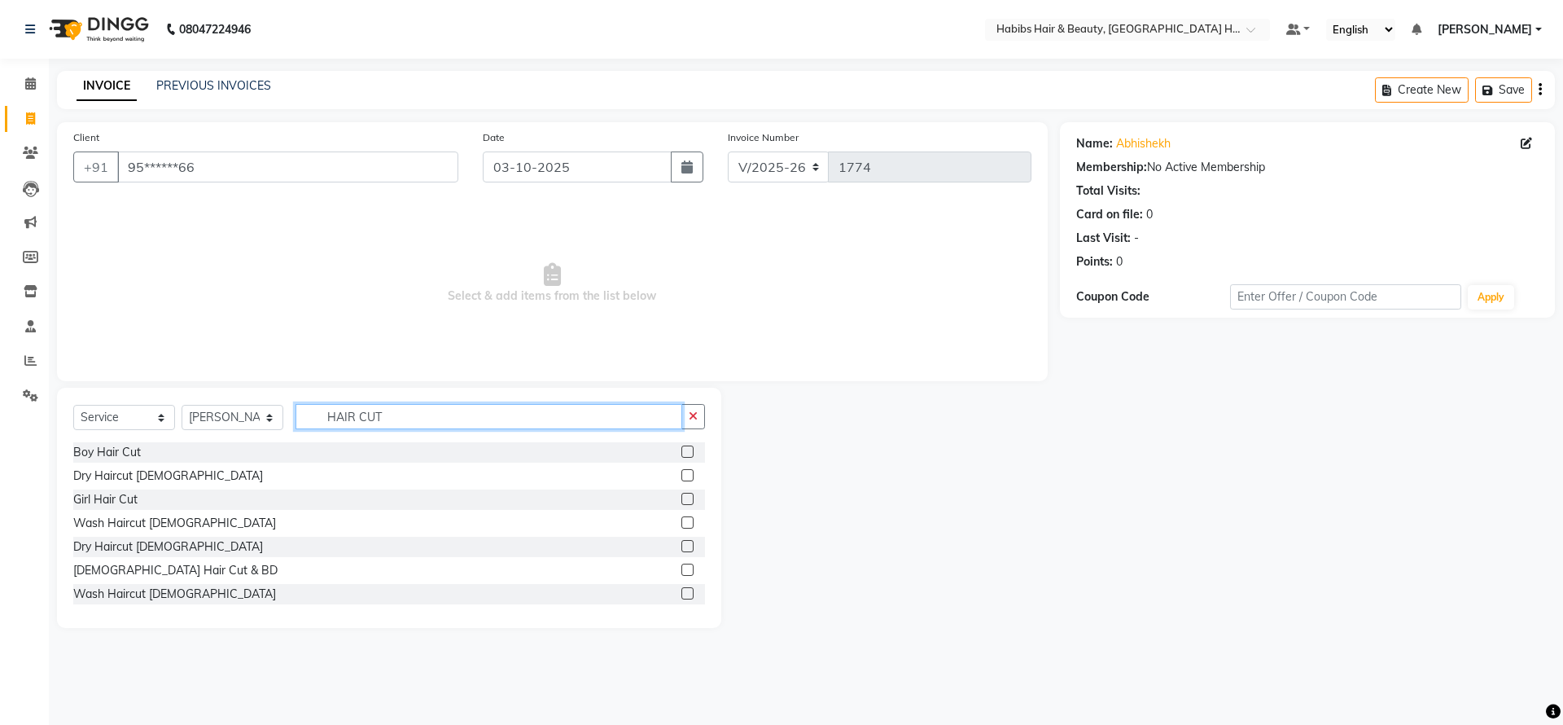
type input "HAIR CUT"
click at [681, 471] on label at bounding box center [687, 475] width 12 height 12
click at [681, 471] on input "checkbox" at bounding box center [686, 476] width 11 height 11
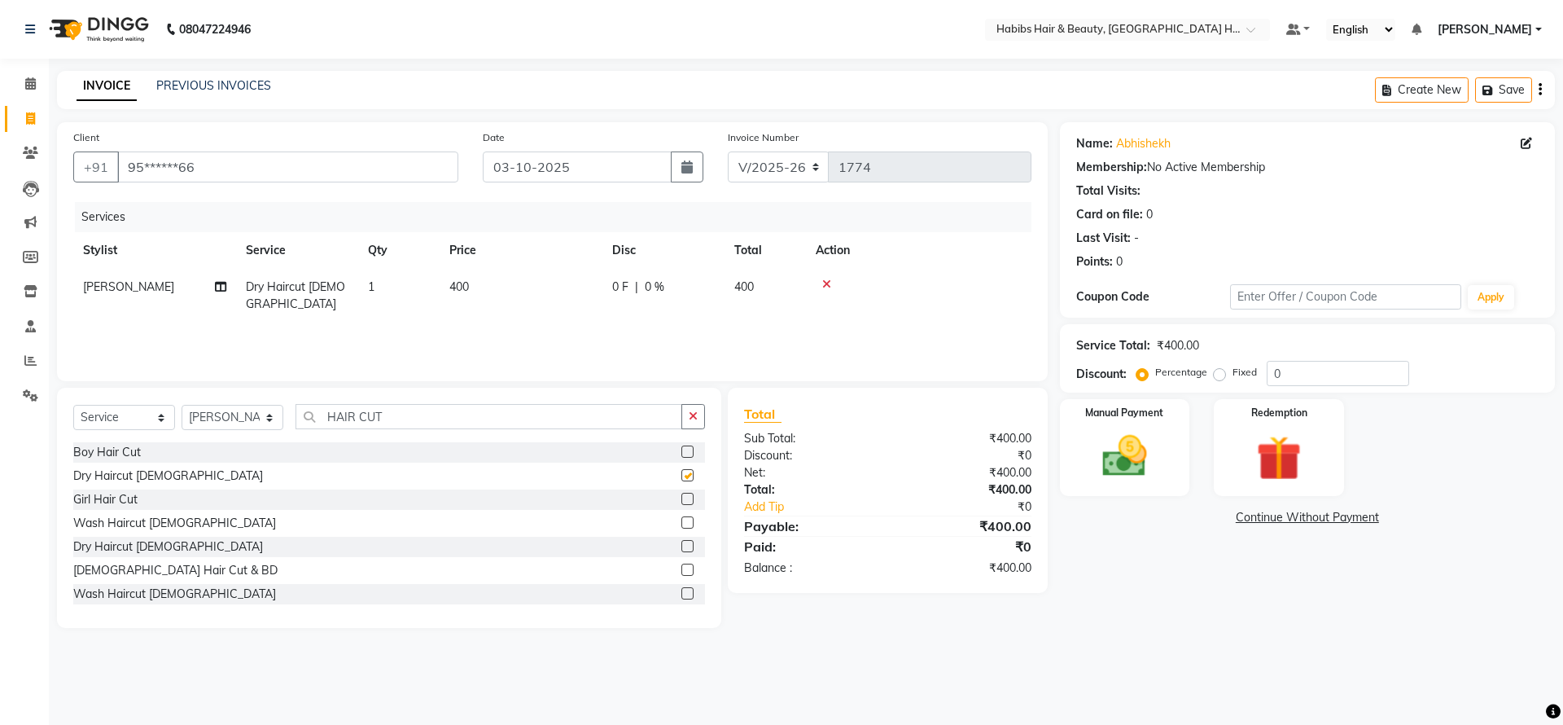
checkbox input "false"
click at [454, 283] on span "400" at bounding box center [459, 286] width 20 height 15
select select "76865"
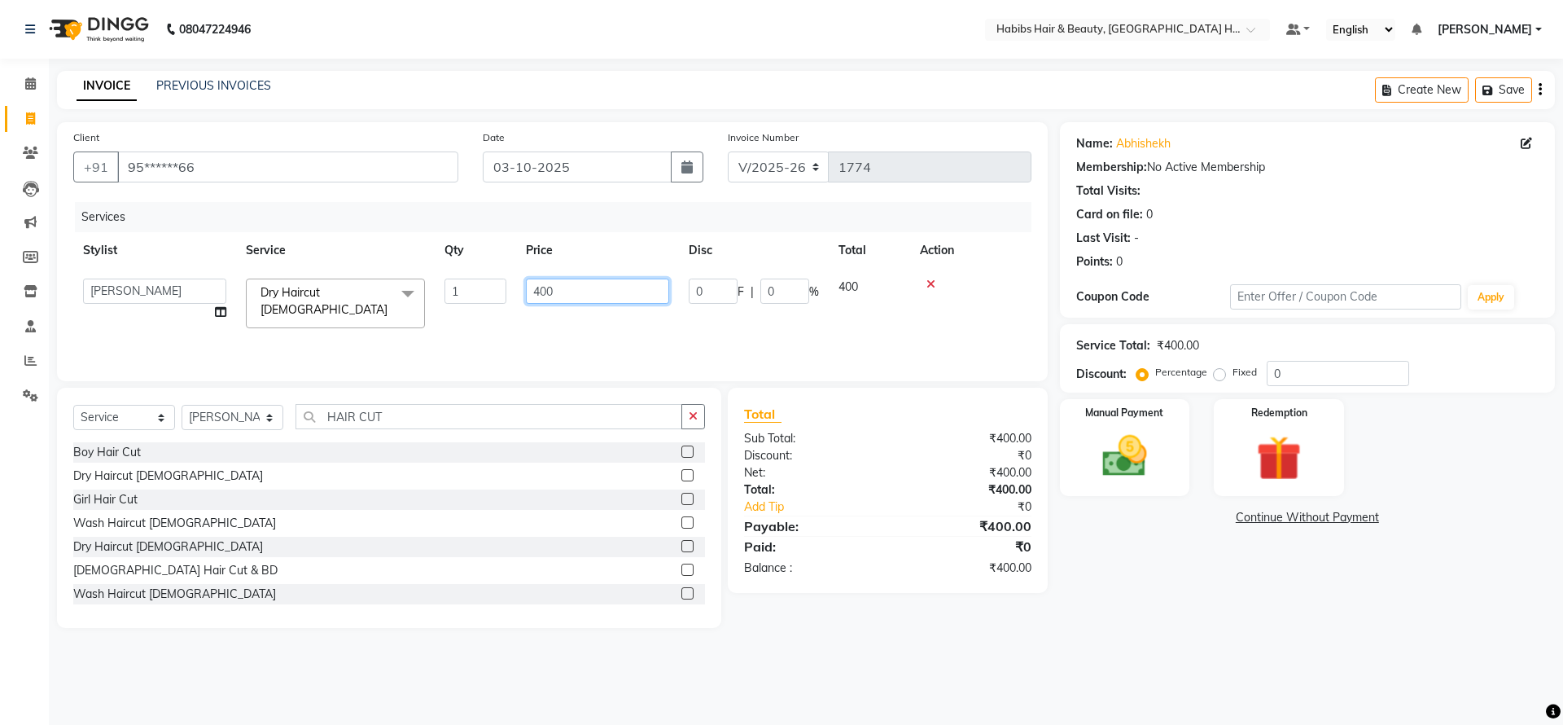
click at [550, 292] on input "400" at bounding box center [597, 290] width 143 height 25
click at [543, 292] on input "400" at bounding box center [597, 290] width 143 height 25
type input "200"
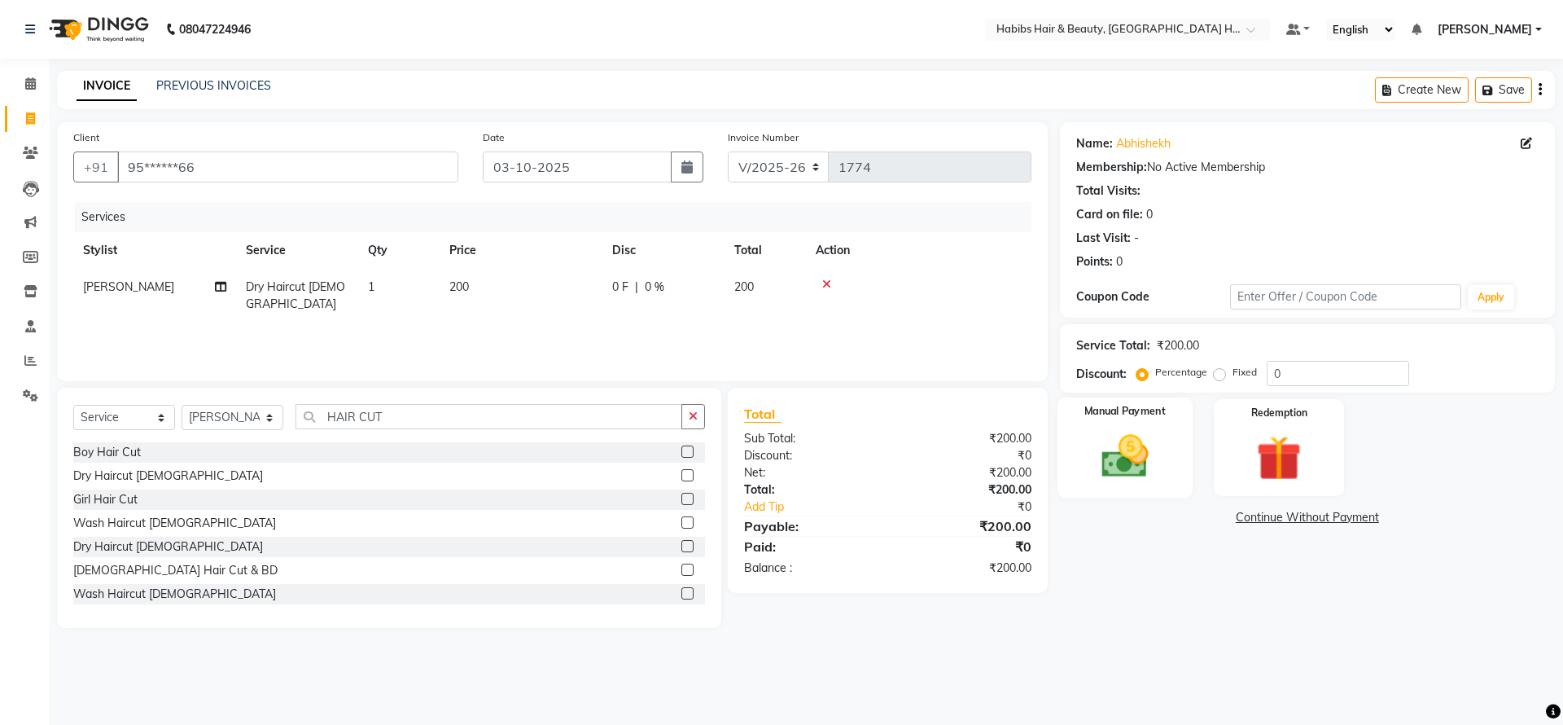
click at [1099, 454] on img at bounding box center [1125, 456] width 76 height 54
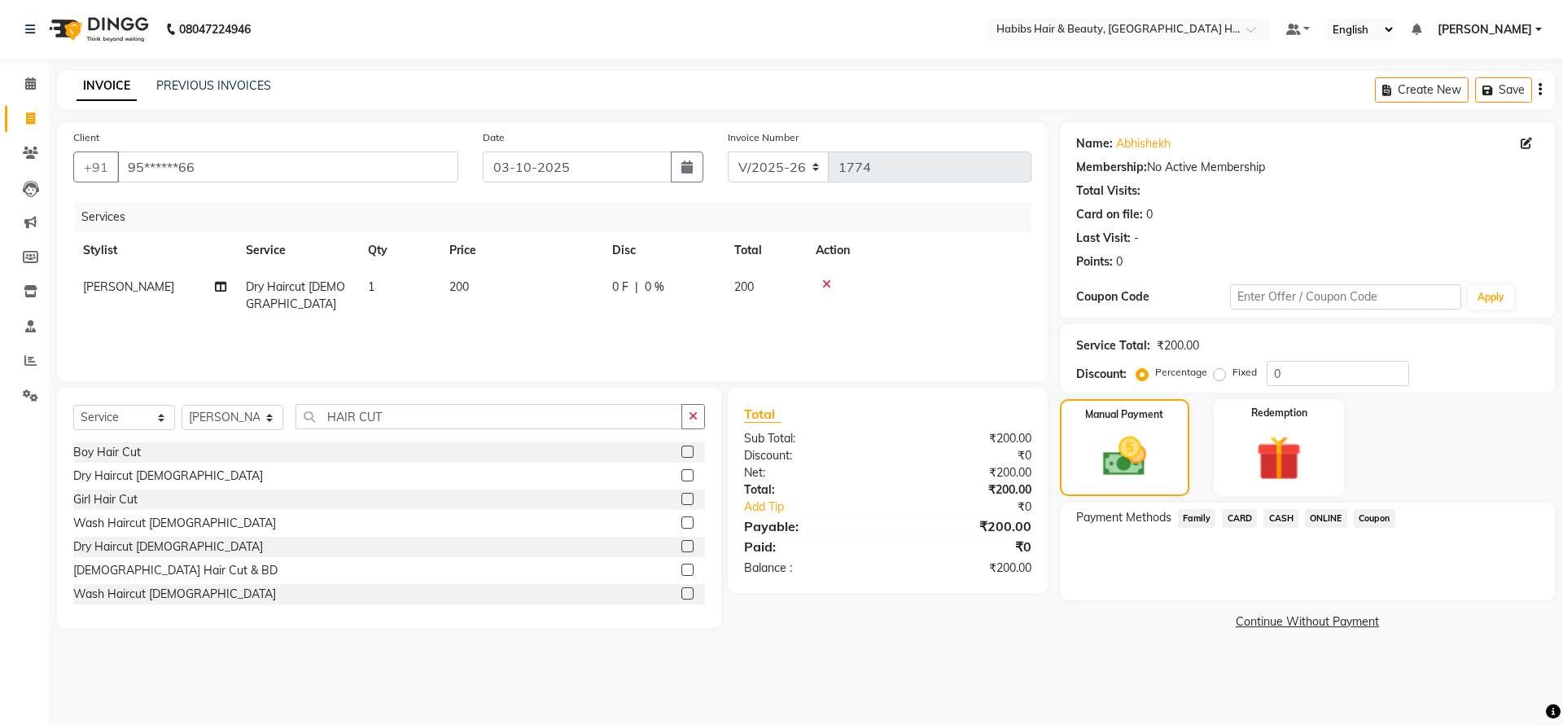
click at [1325, 514] on span "ONLINE" at bounding box center [1326, 518] width 42 height 19
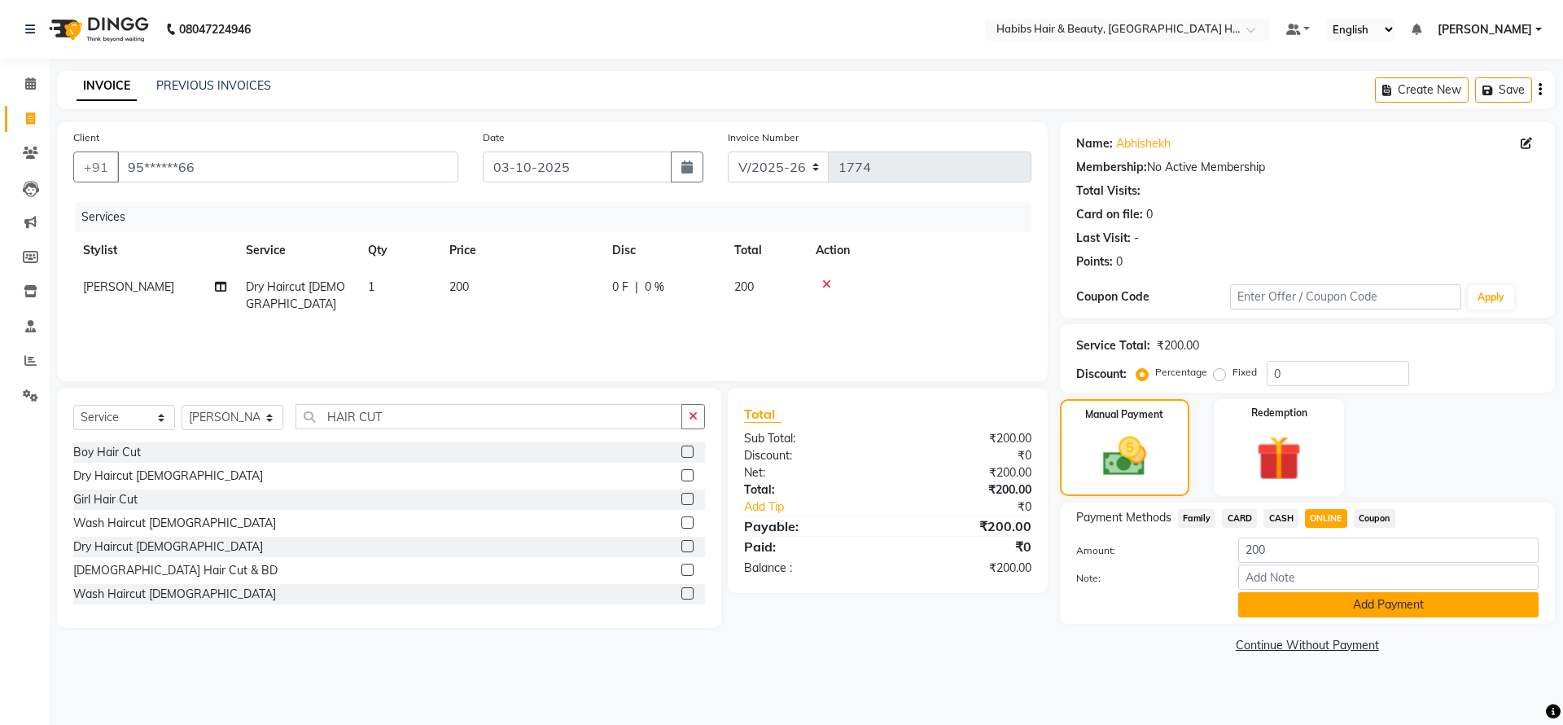
click at [1311, 608] on button "Add Payment" at bounding box center [1388, 604] width 300 height 25
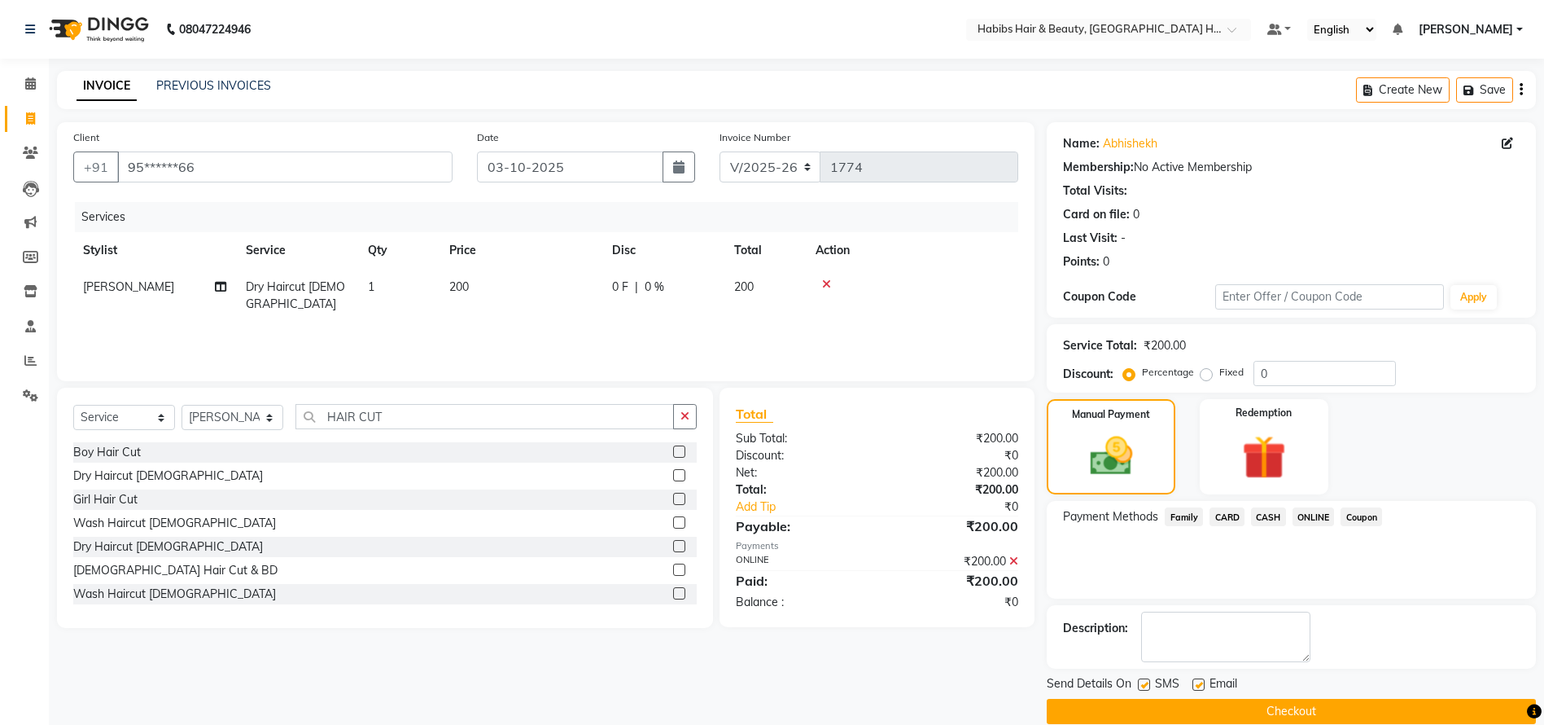
click at [1225, 719] on button "Checkout" at bounding box center [1291, 710] width 489 height 25
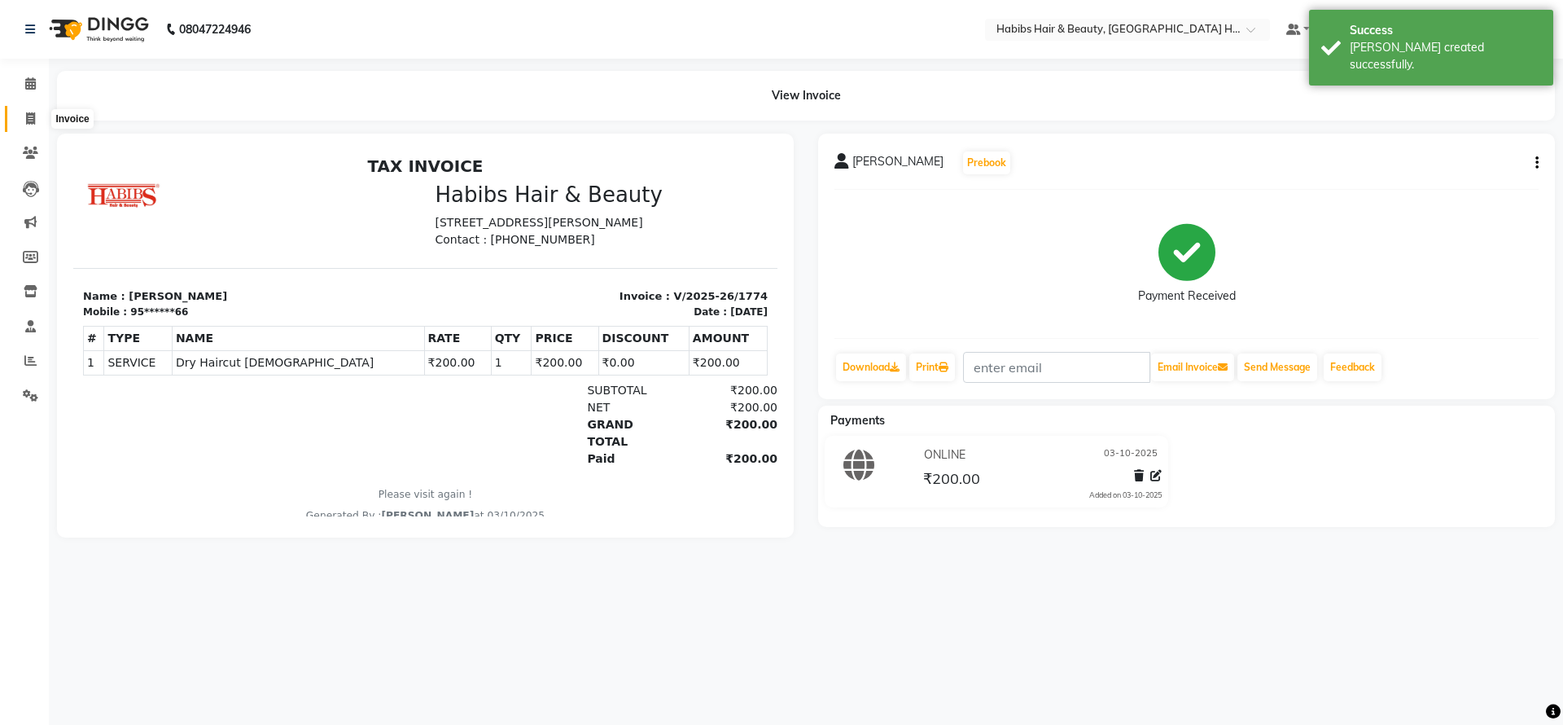
click at [30, 118] on icon at bounding box center [30, 118] width 9 height 12
select select "7397"
select select "service"
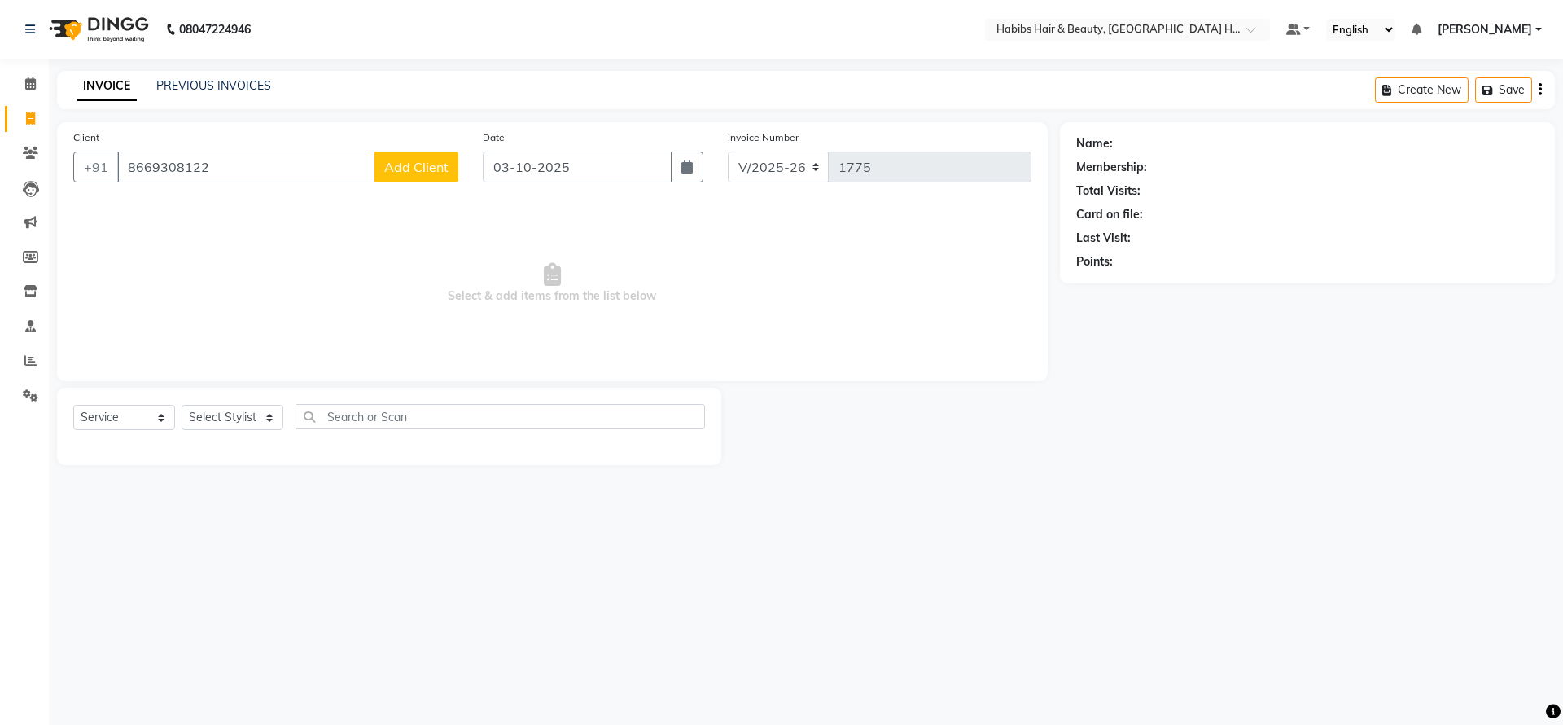
type input "8669308122"
click at [422, 163] on span "Add Client" at bounding box center [416, 167] width 64 height 16
select select "22"
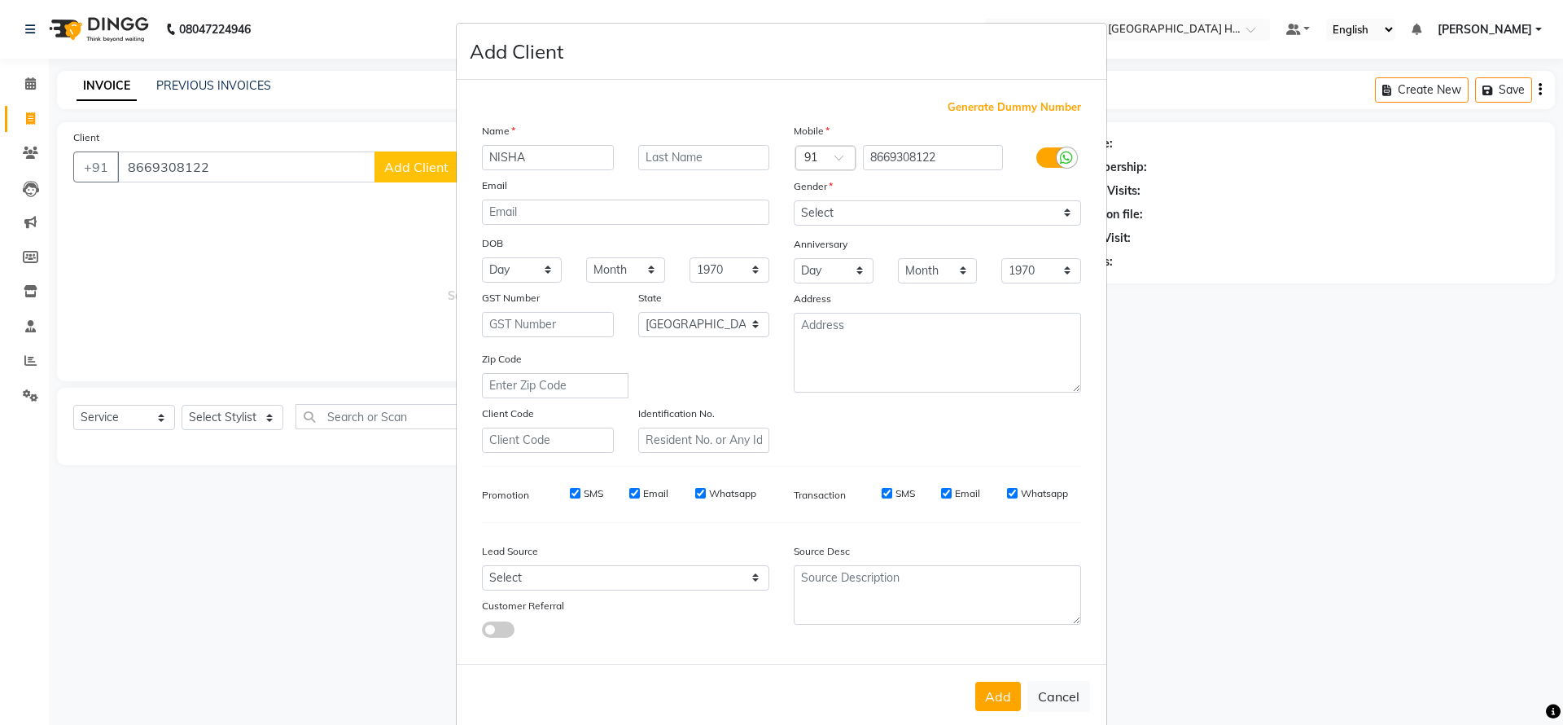
type input "NISHA"
click at [826, 208] on select "Select [DEMOGRAPHIC_DATA] [DEMOGRAPHIC_DATA] Other Prefer Not To Say" at bounding box center [937, 212] width 287 height 25
select select "[DEMOGRAPHIC_DATA]"
click at [794, 200] on select "Select [DEMOGRAPHIC_DATA] [DEMOGRAPHIC_DATA] Other Prefer Not To Say" at bounding box center [937, 212] width 287 height 25
click at [987, 691] on button "Add" at bounding box center [998, 695] width 46 height 29
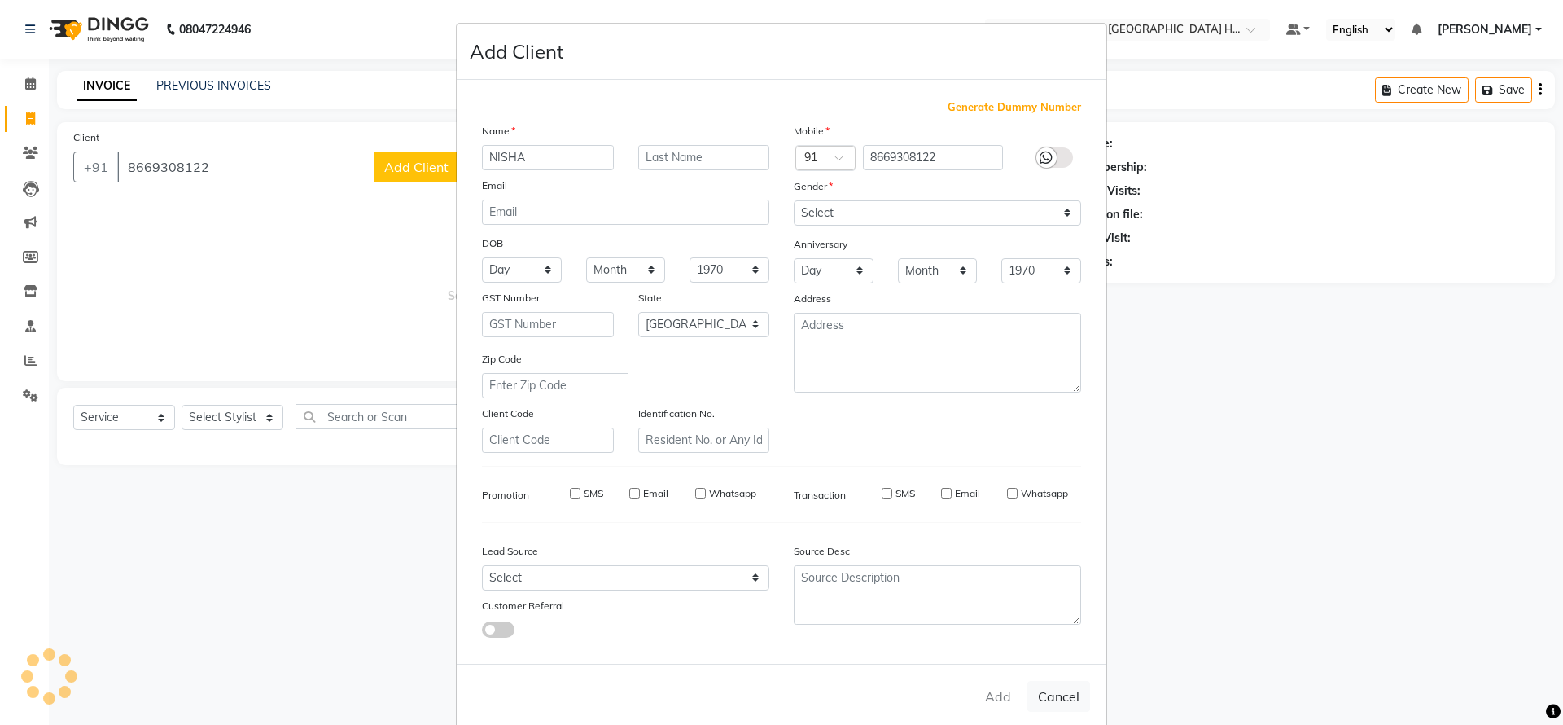
type input "86******22"
select select
select select "null"
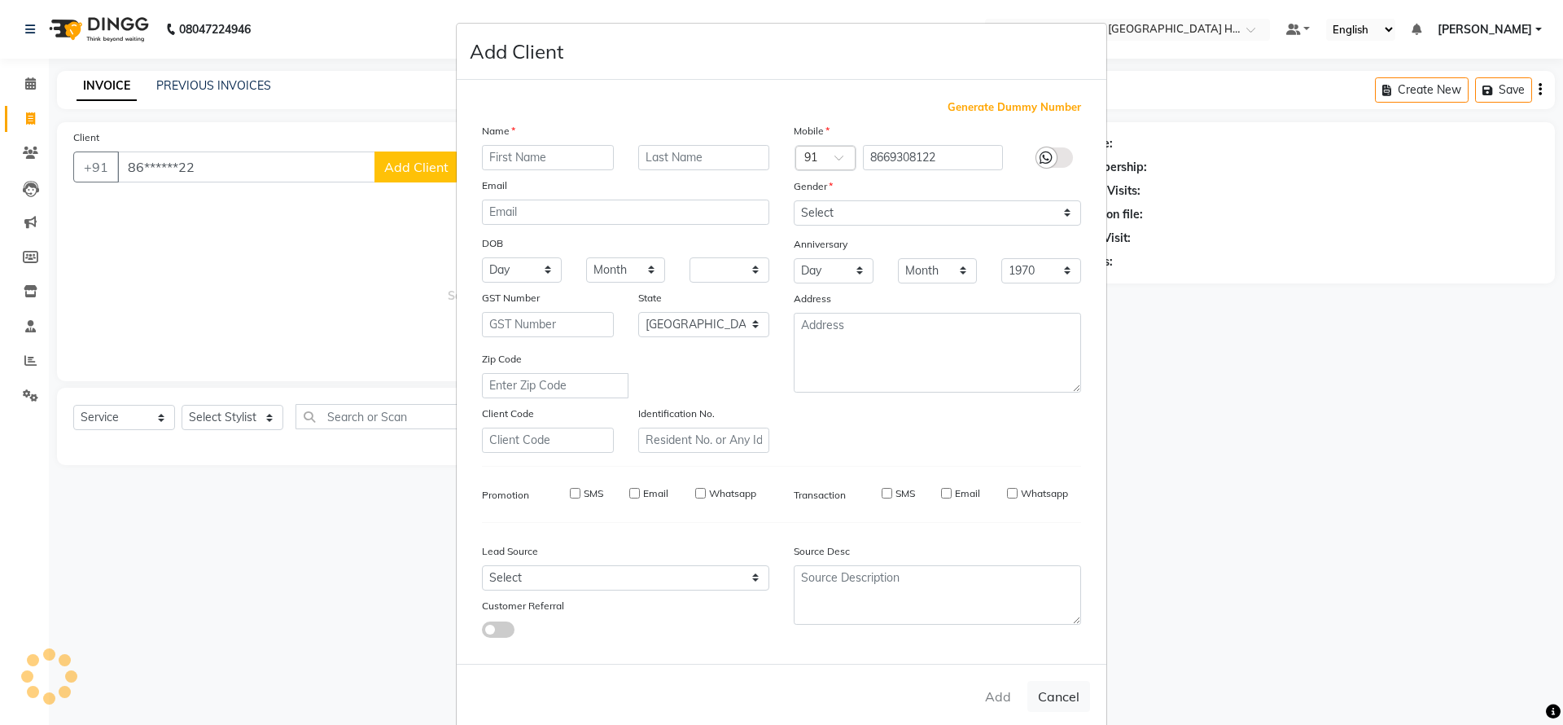
select select
checkbox input "false"
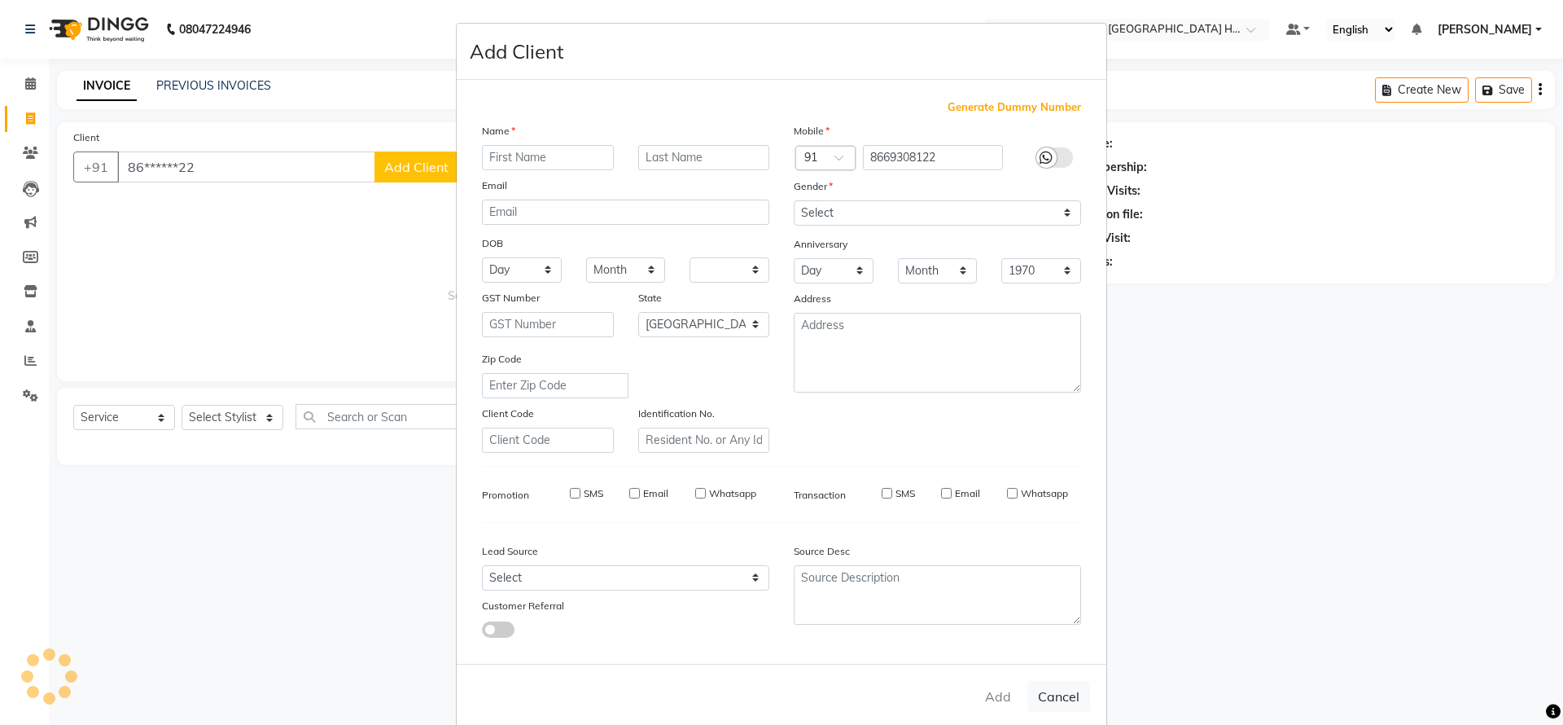
checkbox input "false"
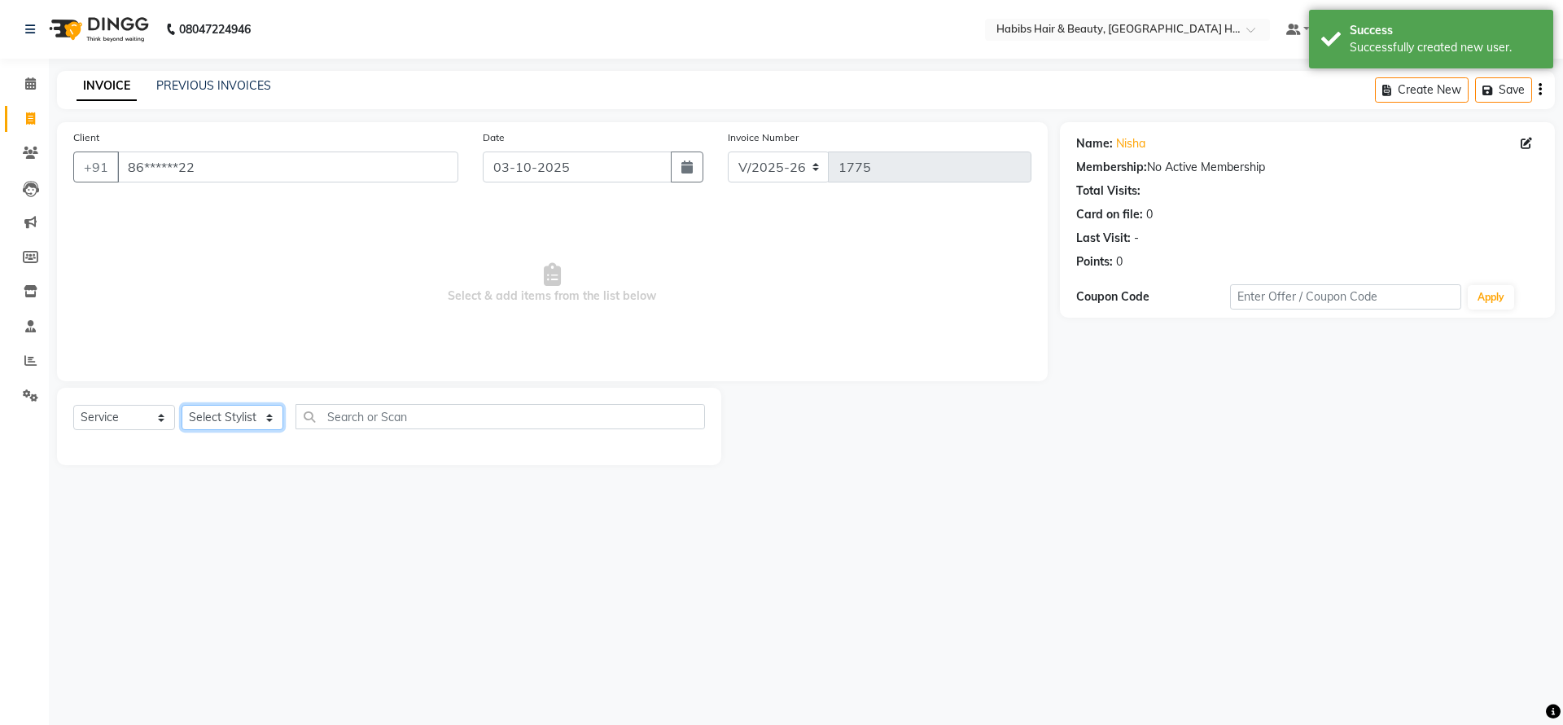
click at [242, 409] on select "Select Stylist Ajay [PERSON_NAME] [PERSON_NAME] [PERSON_NAME]" at bounding box center [233, 417] width 102 height 25
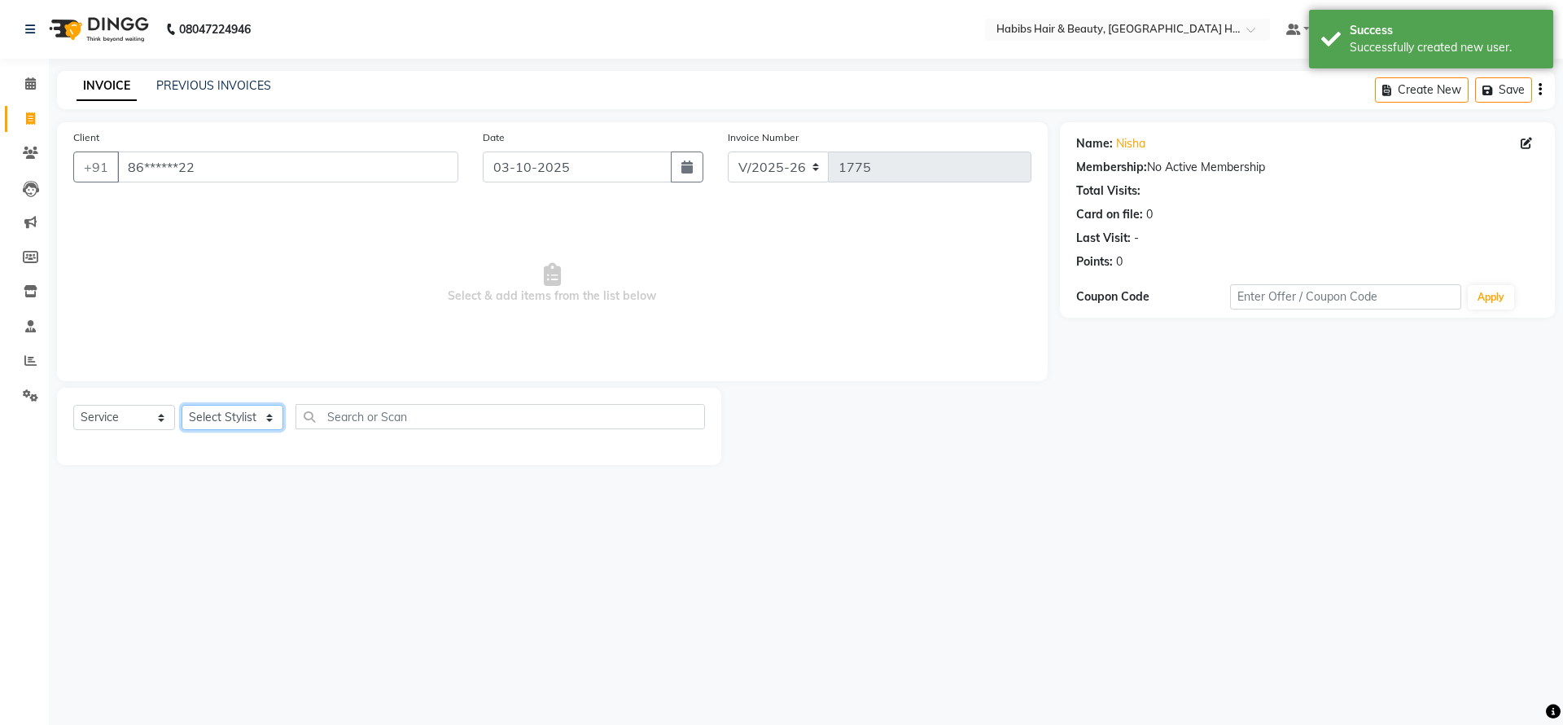
select select "76863"
click at [182, 405] on select "Select Stylist Ajay [PERSON_NAME] [PERSON_NAME] [PERSON_NAME]" at bounding box center [233, 417] width 102 height 25
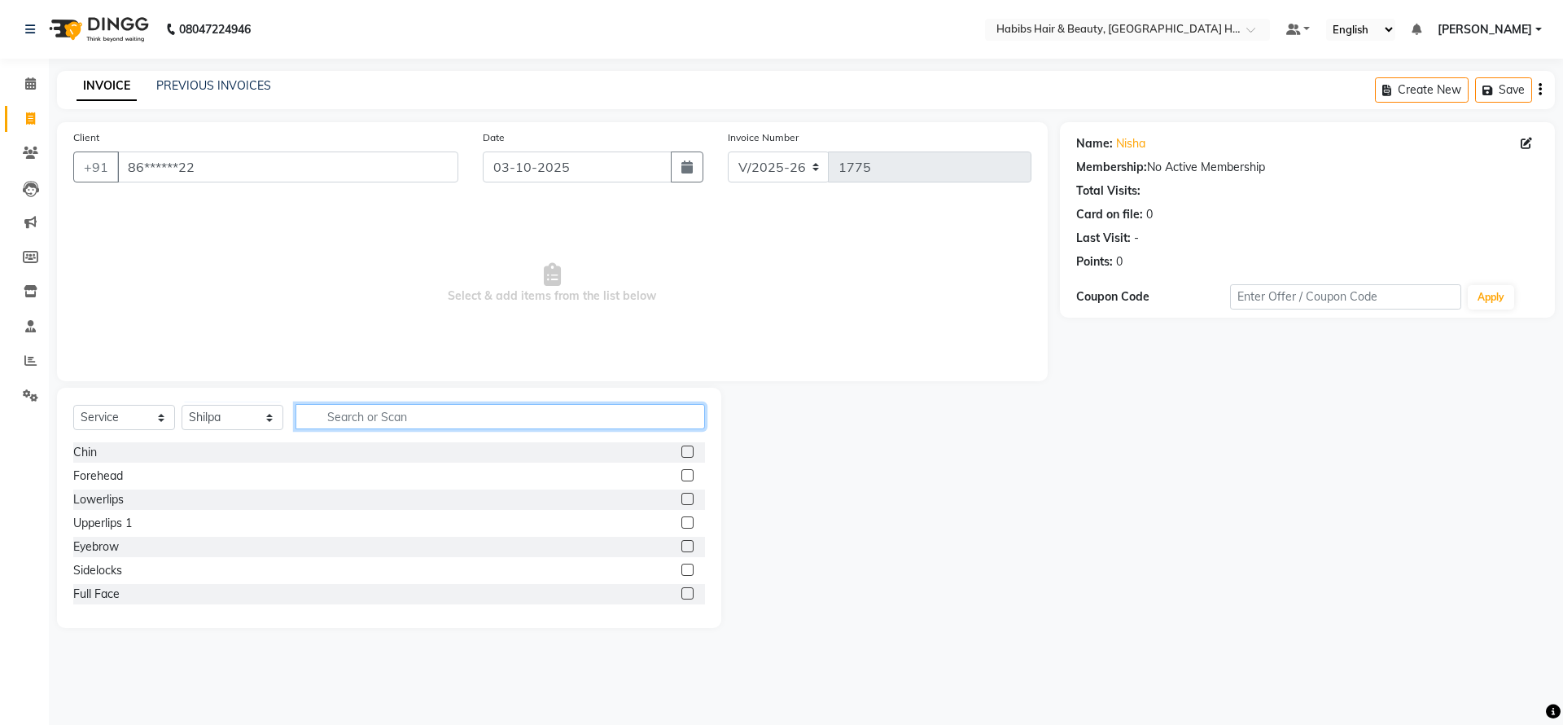
click at [326, 418] on input "text" at bounding box center [500, 416] width 409 height 25
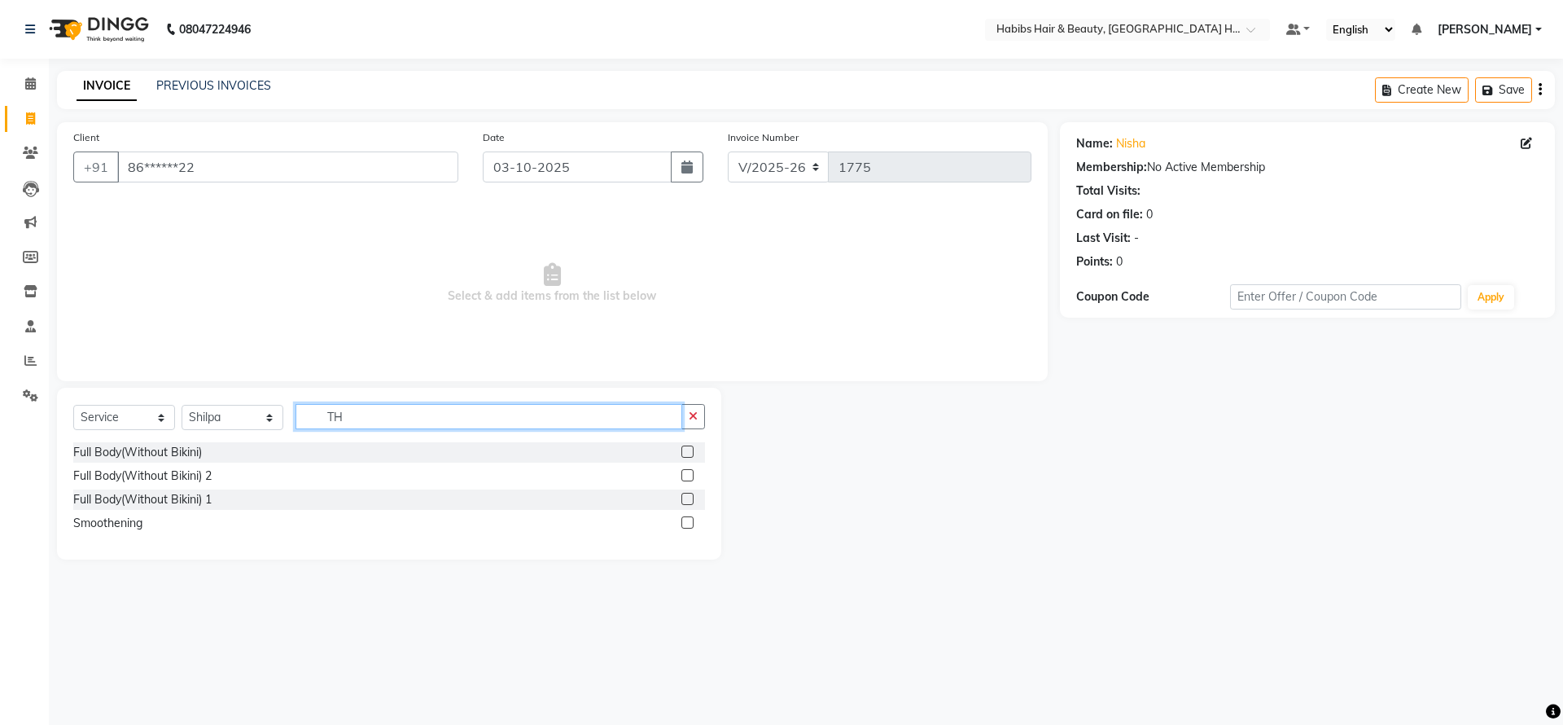
type input "T"
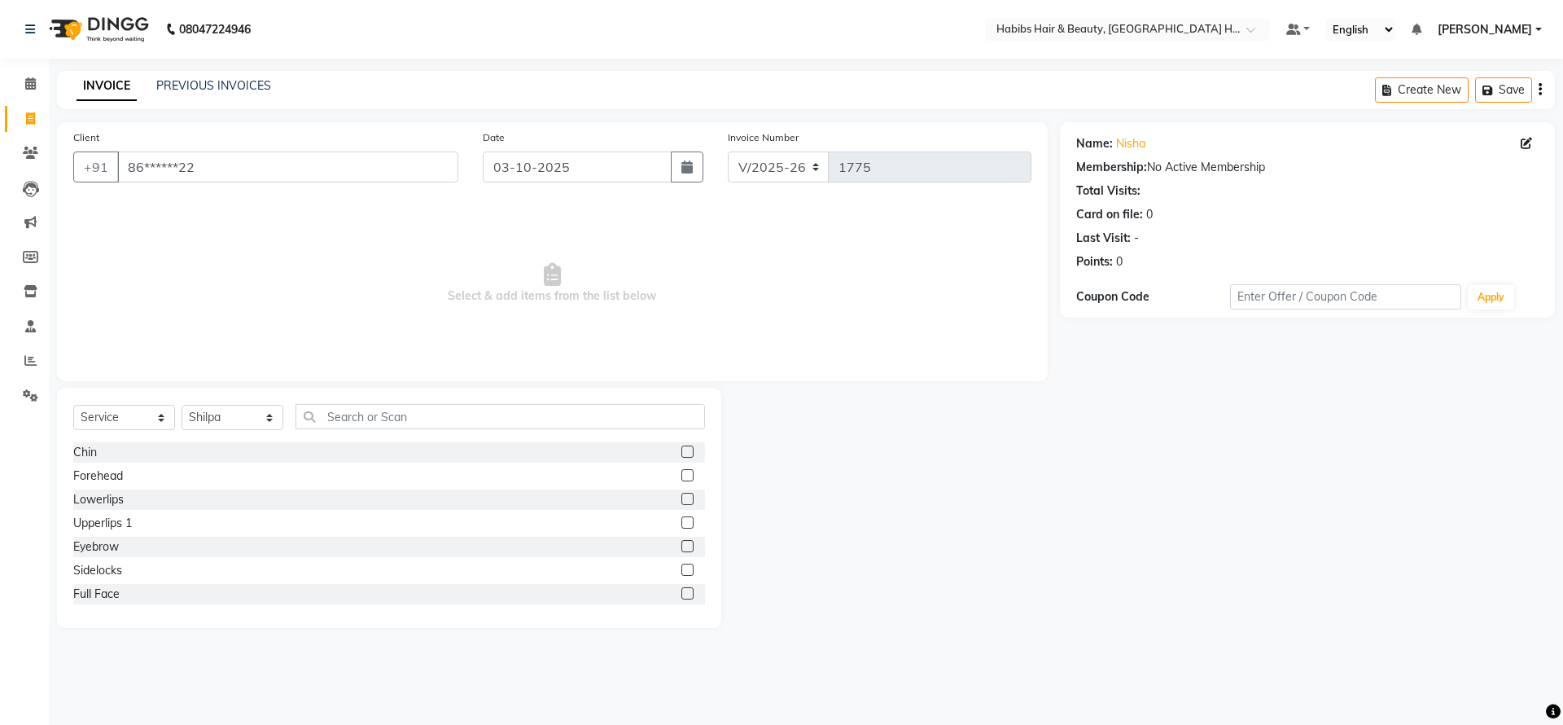
click at [681, 453] on label at bounding box center [687, 451] width 12 height 12
click at [681, 453] on input "checkbox" at bounding box center [686, 452] width 11 height 11
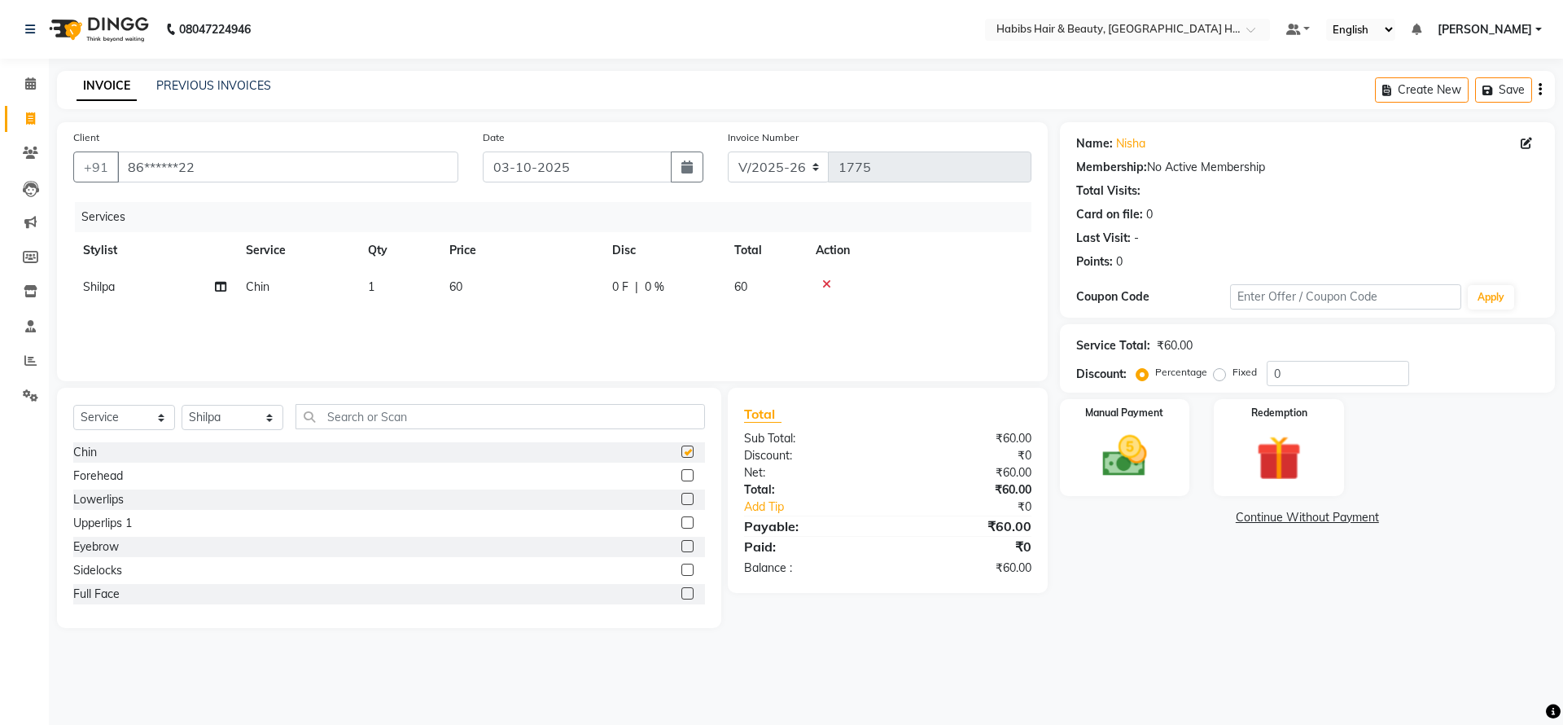
checkbox input "false"
click at [681, 476] on label at bounding box center [687, 475] width 12 height 12
click at [681, 476] on input "checkbox" at bounding box center [686, 476] width 11 height 11
checkbox input "false"
click at [681, 552] on label at bounding box center [687, 546] width 12 height 12
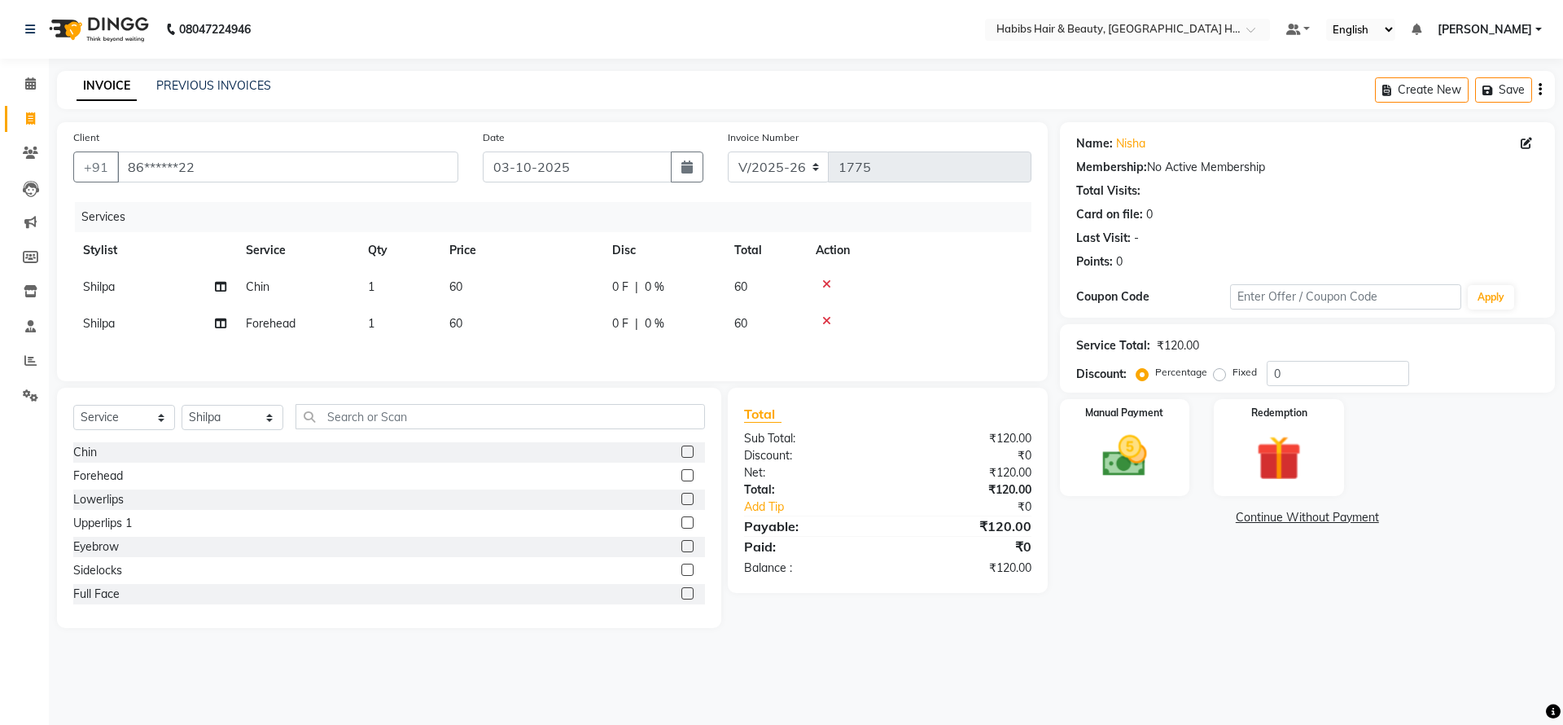
click at [681, 552] on input "checkbox" at bounding box center [686, 546] width 11 height 11
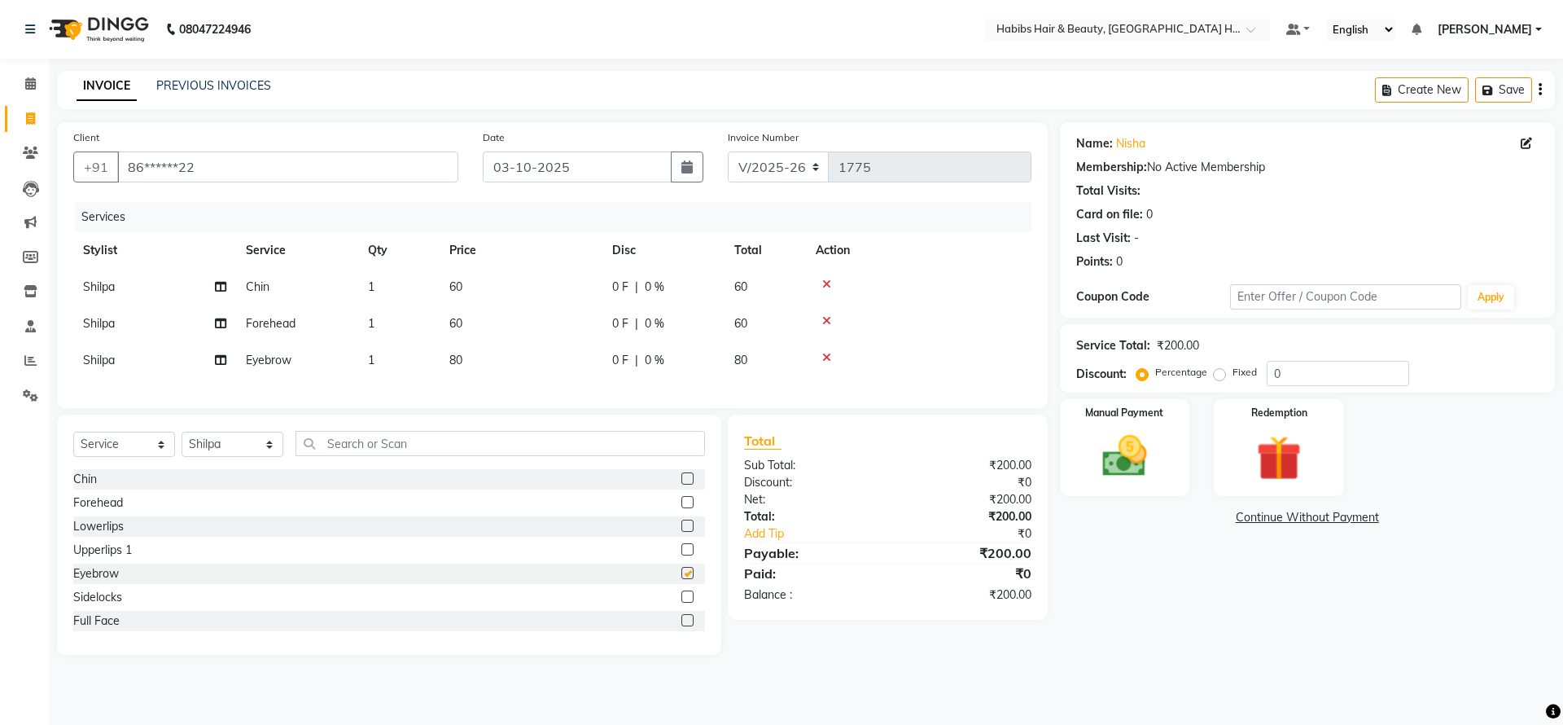
checkbox input "false"
click at [454, 287] on span "60" at bounding box center [455, 286] width 13 height 15
select select "76863"
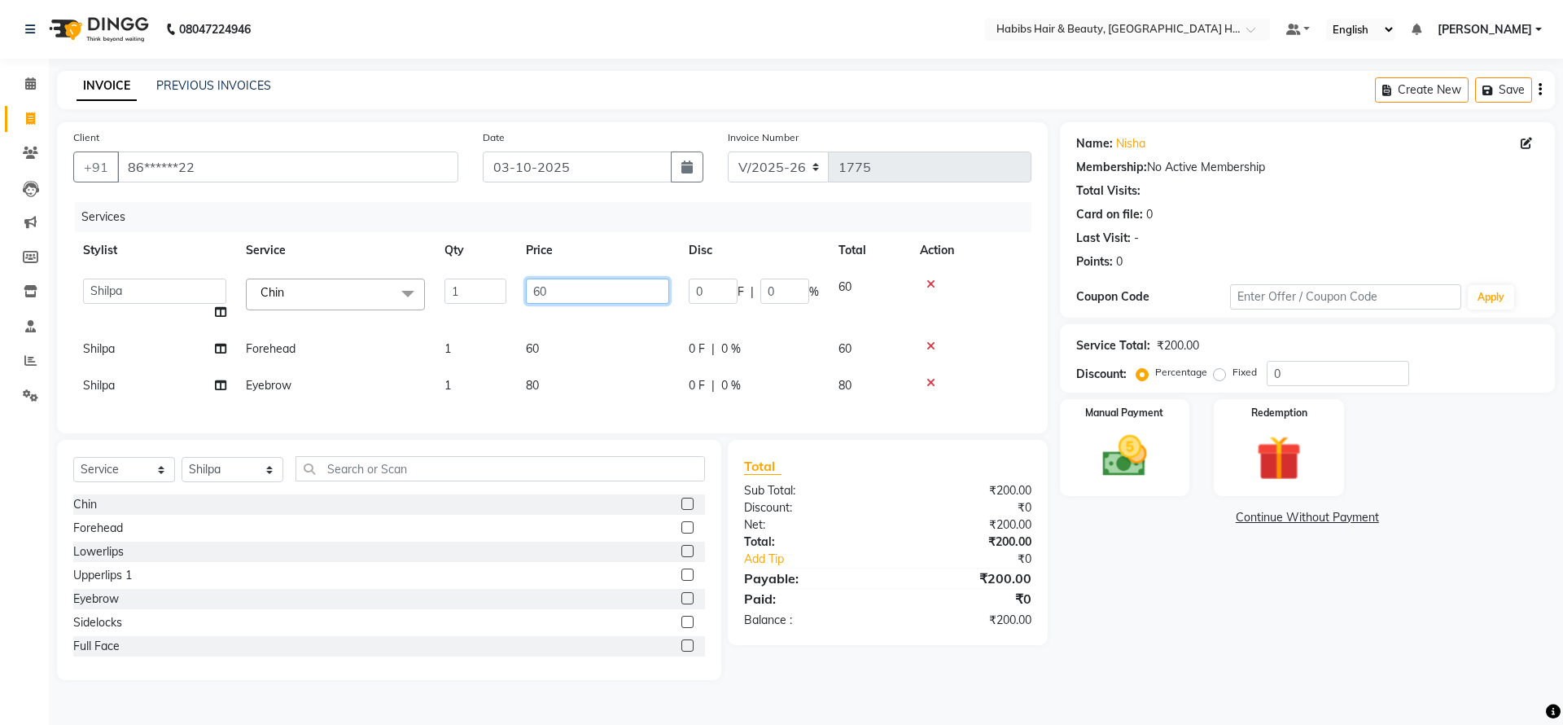
click at [542, 290] on input "60" at bounding box center [597, 290] width 143 height 25
